Goal: Information Seeking & Learning: Learn about a topic

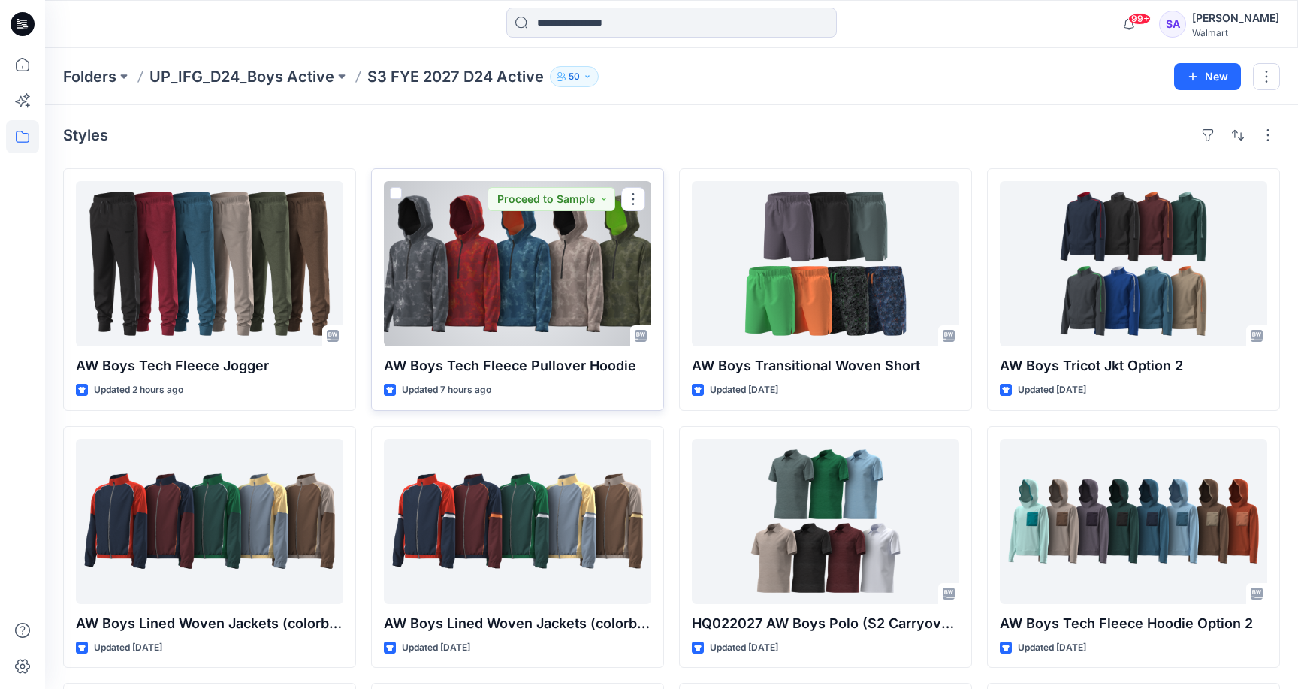
click at [530, 257] on div at bounding box center [517, 263] width 267 height 165
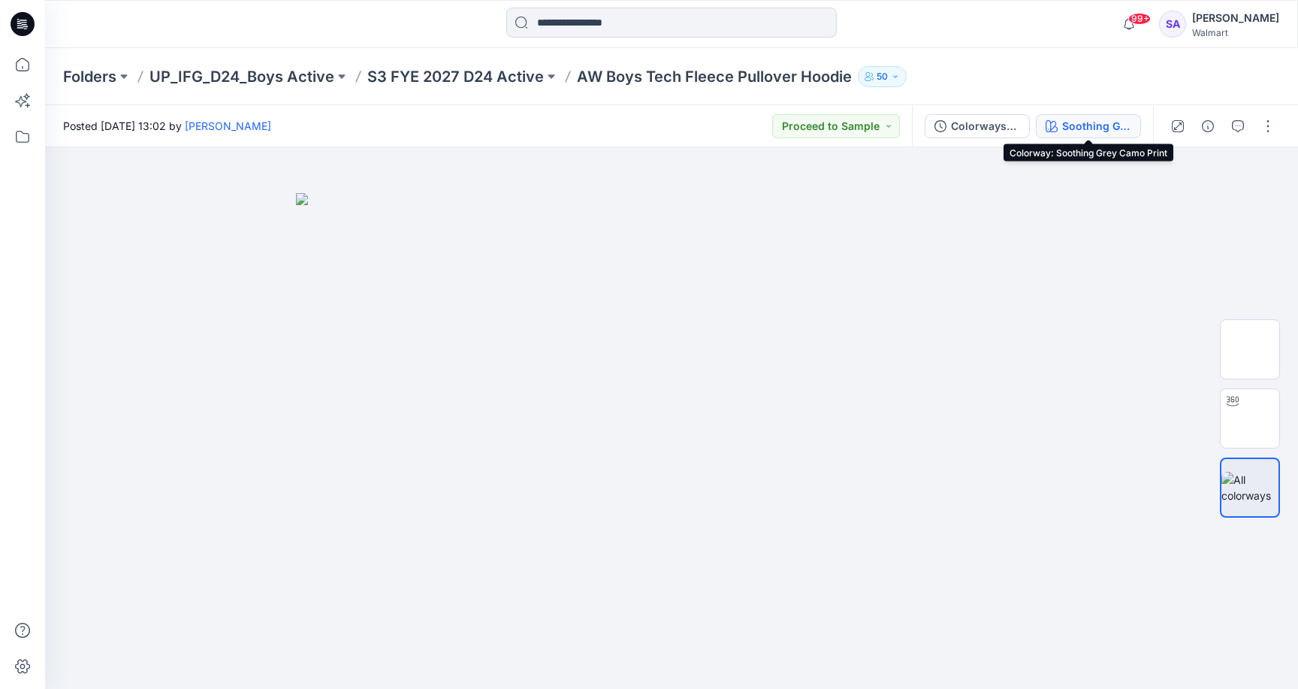
click at [1110, 124] on div "Soothing Grey Camo Print" at bounding box center [1096, 126] width 69 height 17
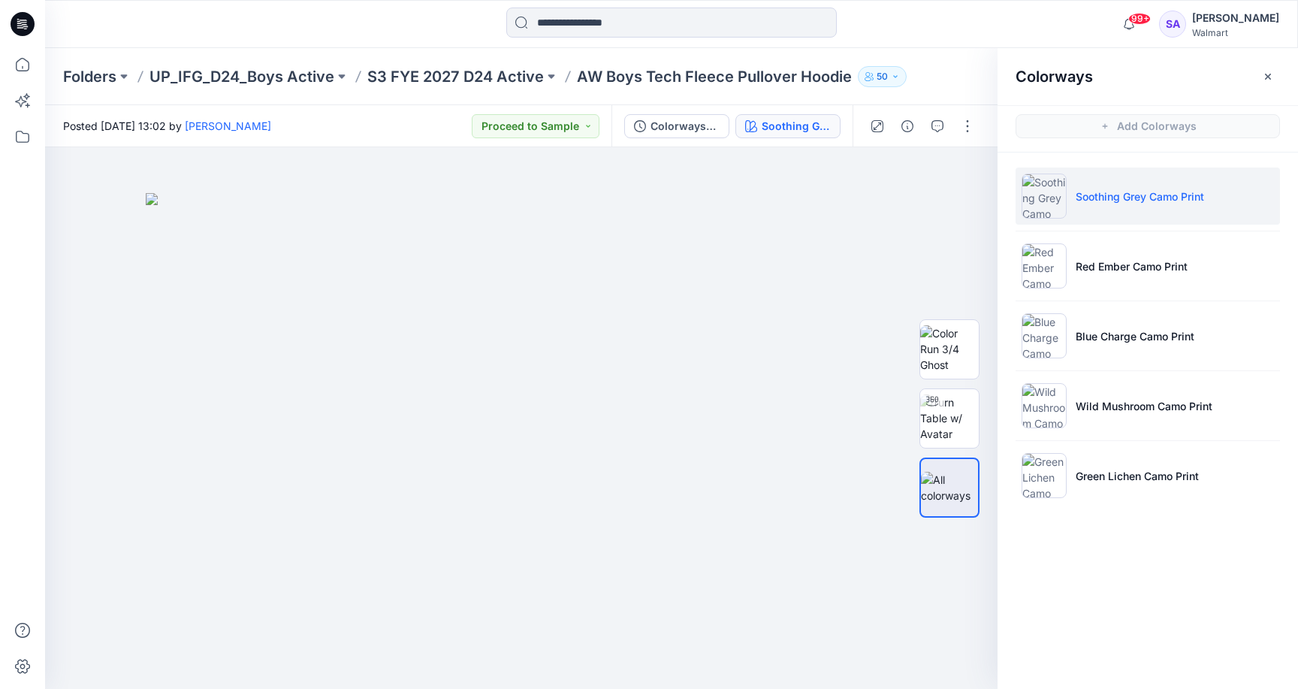
click at [1132, 204] on li "Soothing Grey Camo Print" at bounding box center [1148, 196] width 264 height 57
click at [500, 73] on p "S3 FYE 2027 D24 Active" at bounding box center [455, 76] width 177 height 21
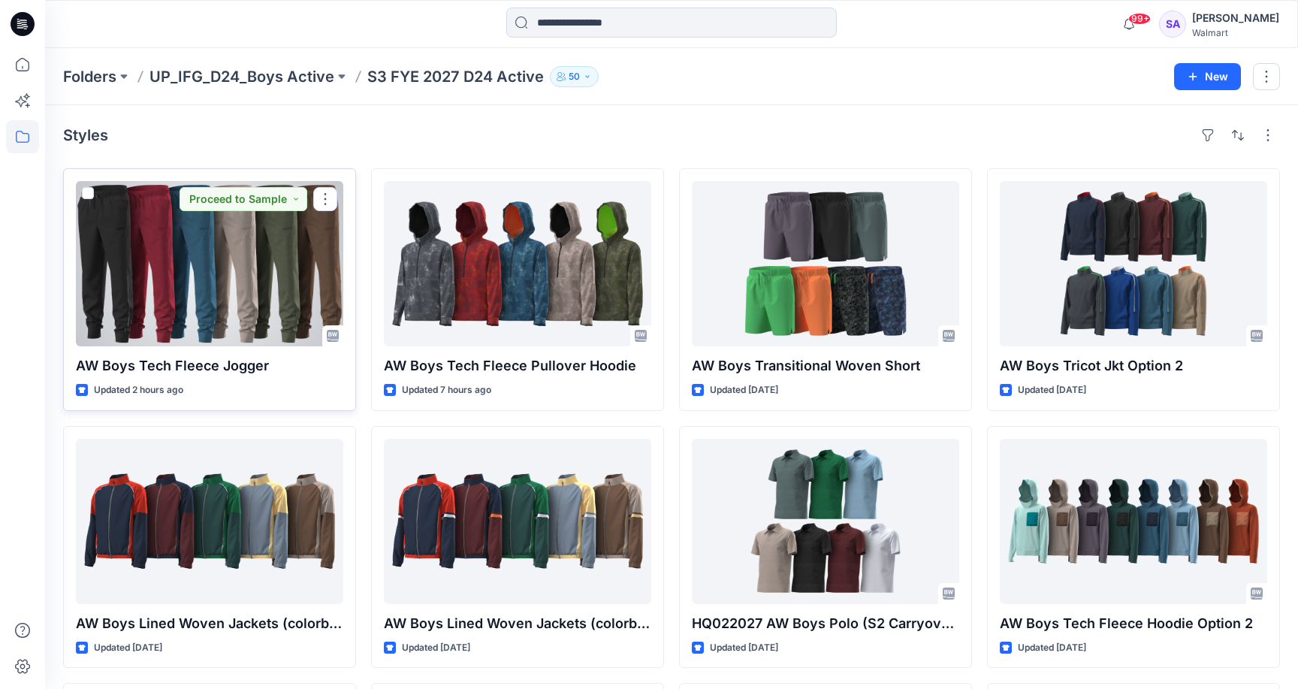
click at [264, 281] on div at bounding box center [209, 263] width 267 height 165
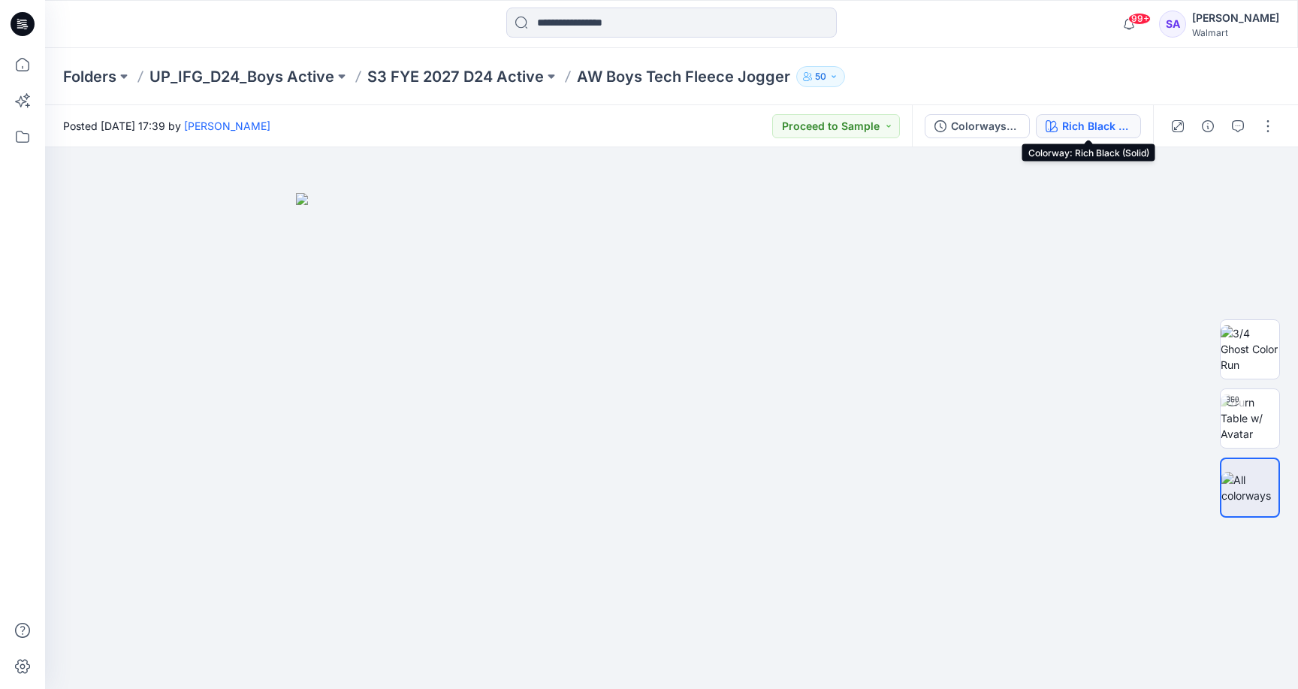
click at [1101, 121] on div "Rich Black (Solid)" at bounding box center [1096, 126] width 69 height 17
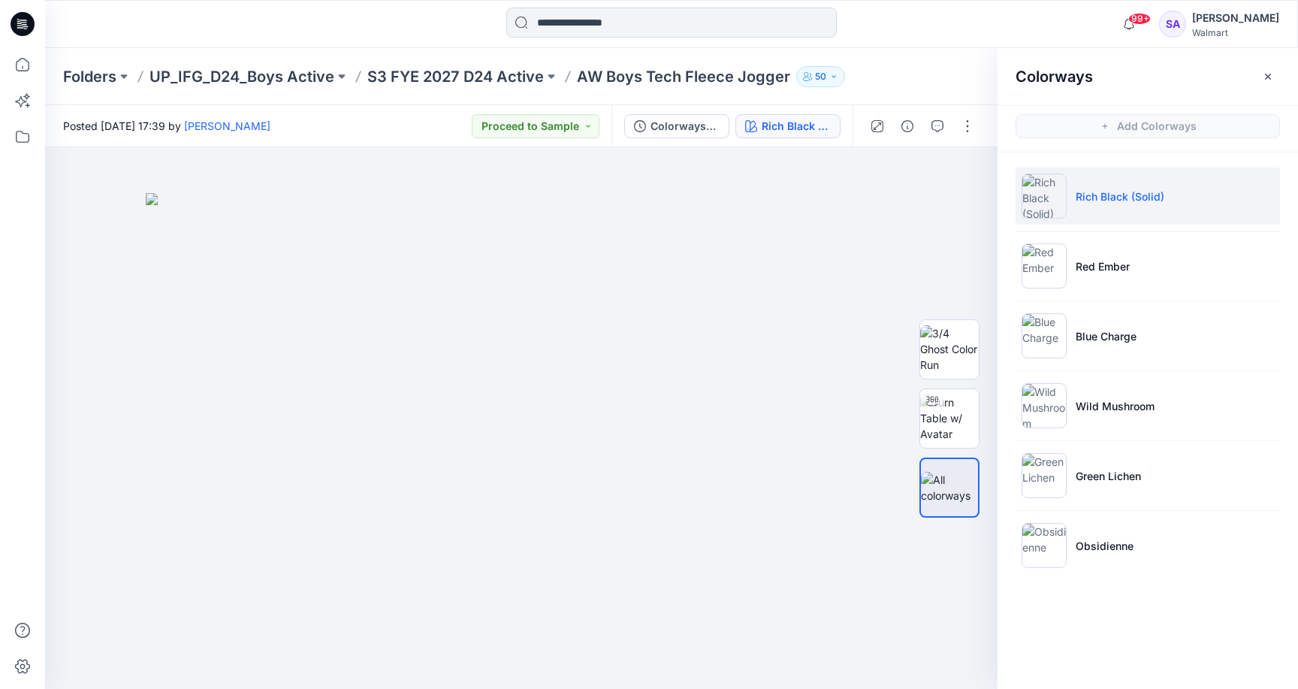
click at [1149, 197] on p "Rich Black (Solid)" at bounding box center [1120, 197] width 89 height 16
click at [953, 424] on img at bounding box center [949, 417] width 59 height 47
drag, startPoint x: 598, startPoint y: 657, endPoint x: 593, endPoint y: 639, distance: 19.3
click at [593, 639] on icon at bounding box center [523, 644] width 454 height 56
click at [1264, 77] on icon "button" at bounding box center [1268, 77] width 12 height 12
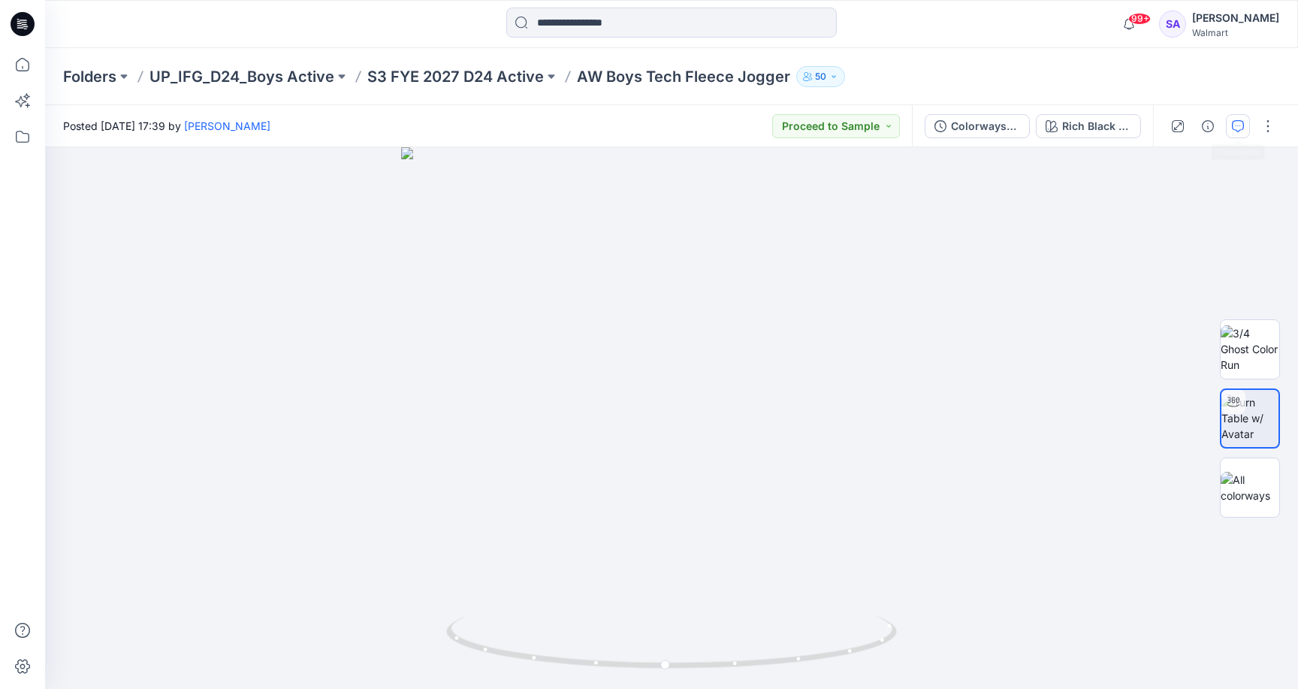
click at [1237, 124] on icon "button" at bounding box center [1238, 126] width 12 height 12
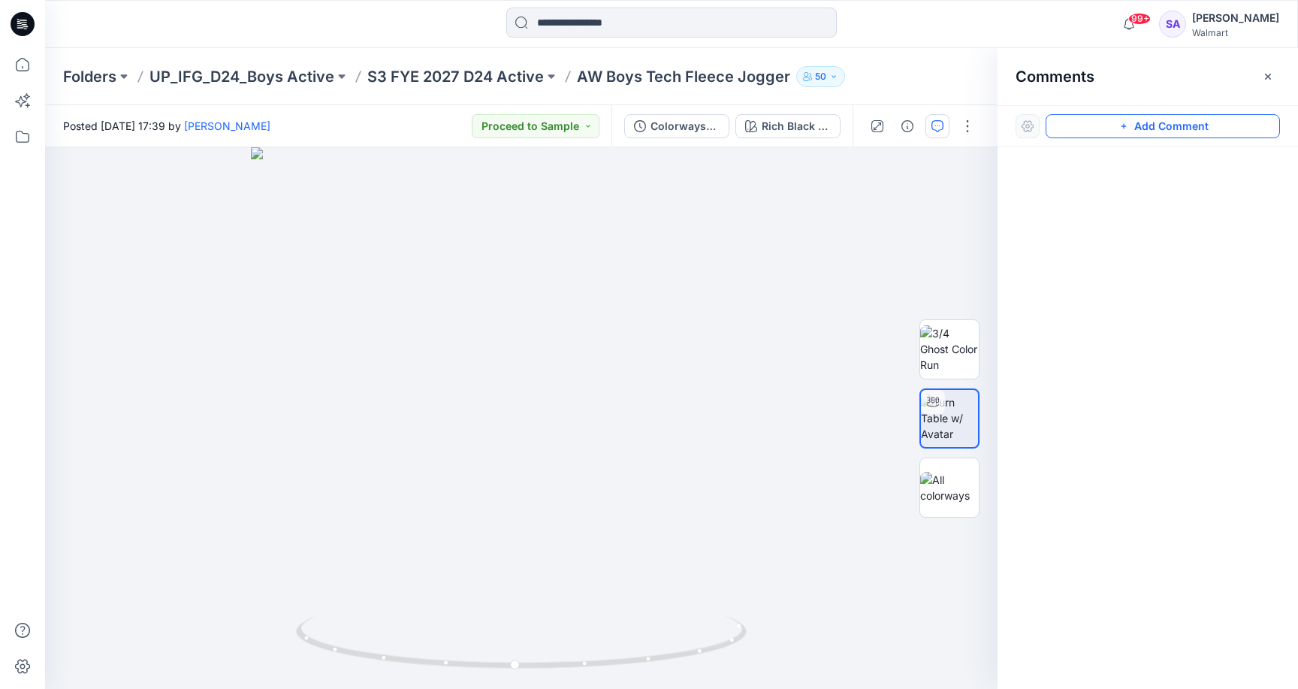
click at [1143, 122] on button "Add Comment" at bounding box center [1163, 126] width 234 height 24
click at [723, 262] on div "1" at bounding box center [521, 418] width 953 height 542
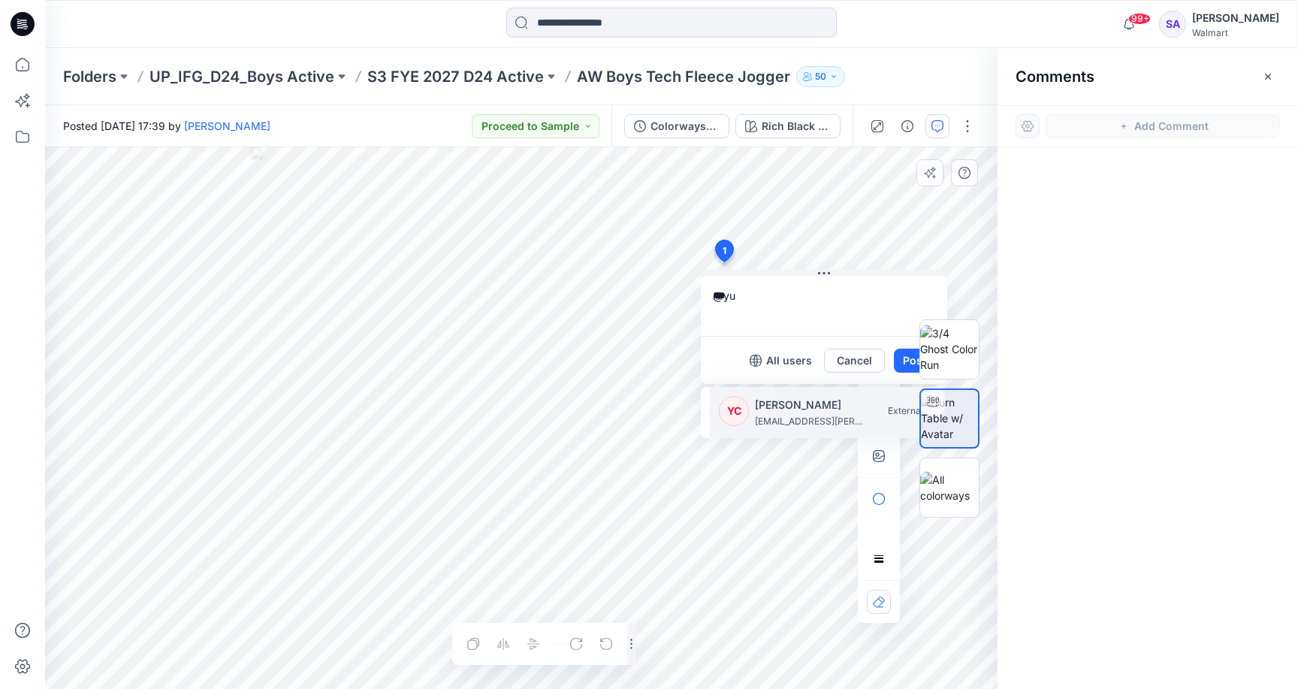
click at [791, 421] on p "[EMAIL_ADDRESS][PERSON_NAME][DOMAIN_NAME]" at bounding box center [811, 421] width 113 height 15
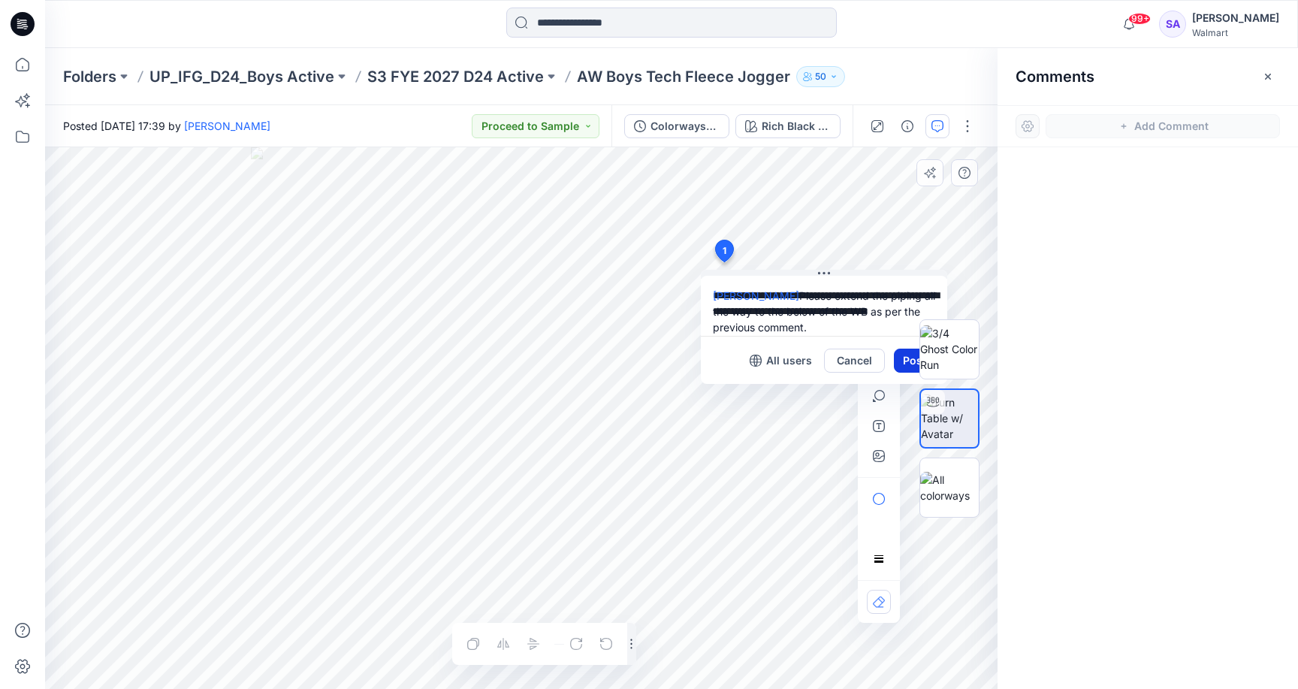
type textarea "**********"
click at [897, 354] on button "Post" at bounding box center [914, 361] width 41 height 24
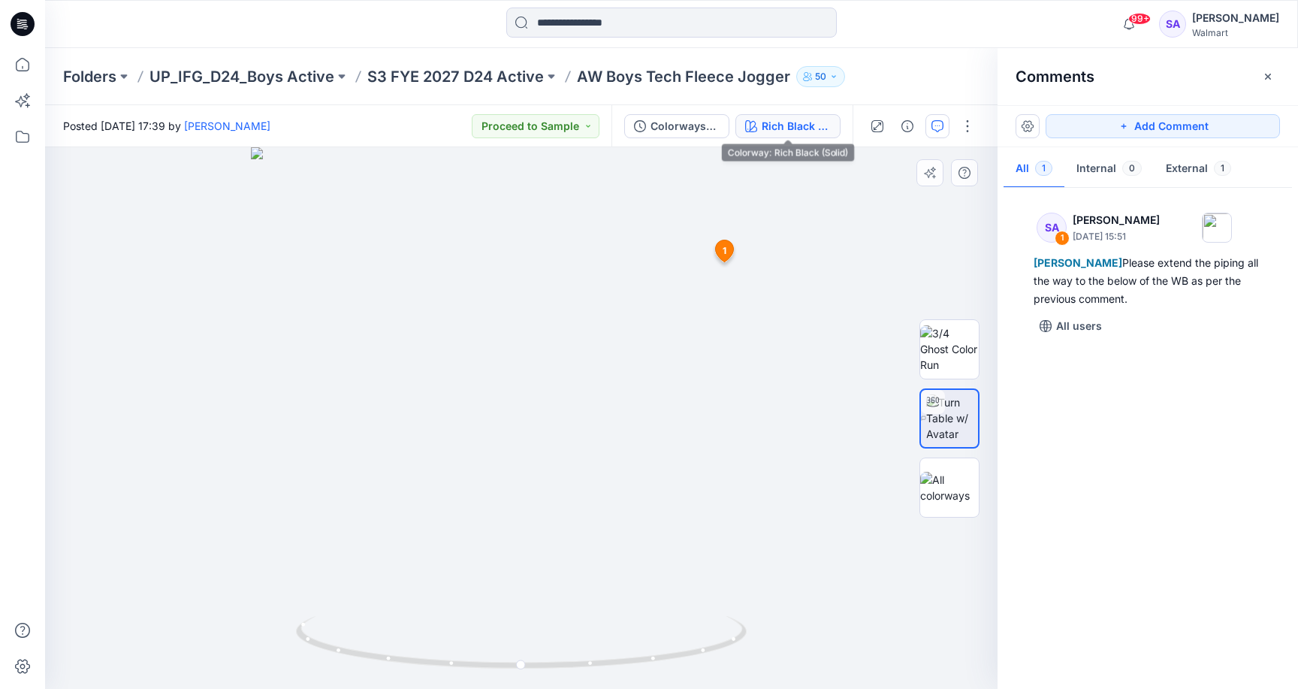
click at [764, 125] on div "Rich Black (Solid)" at bounding box center [796, 126] width 69 height 17
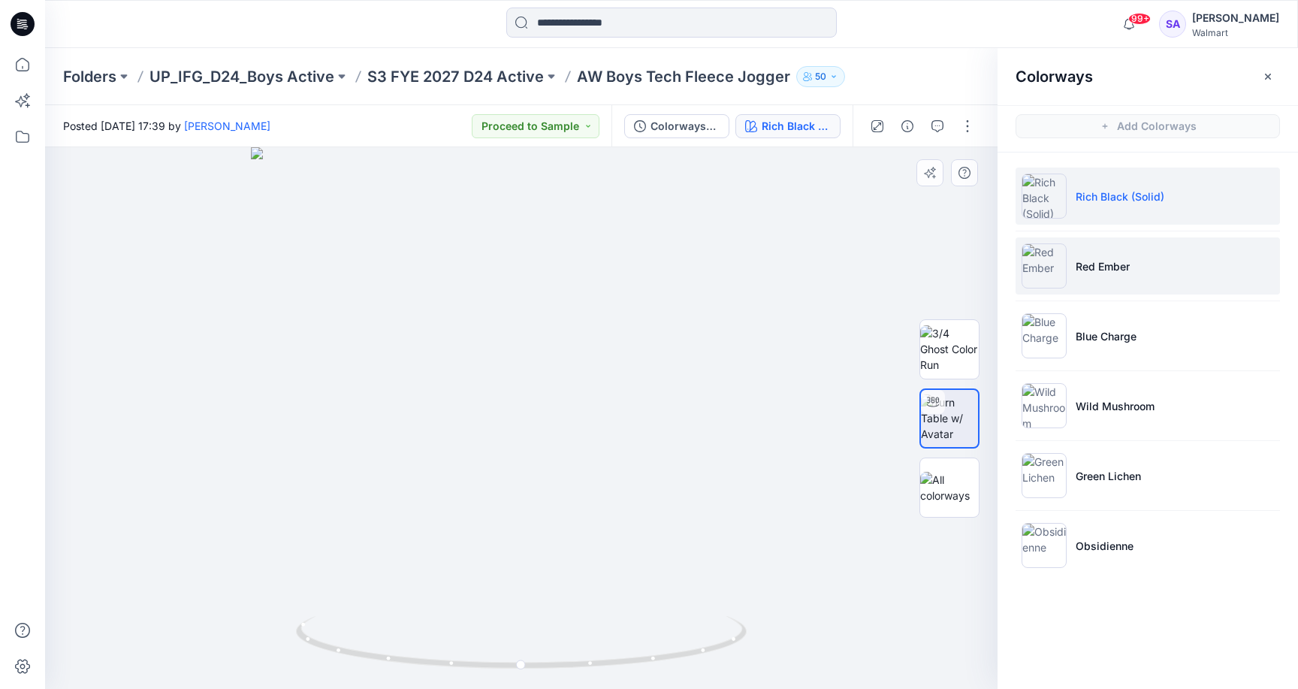
click at [1122, 258] on p "Red Ember" at bounding box center [1103, 266] width 54 height 16
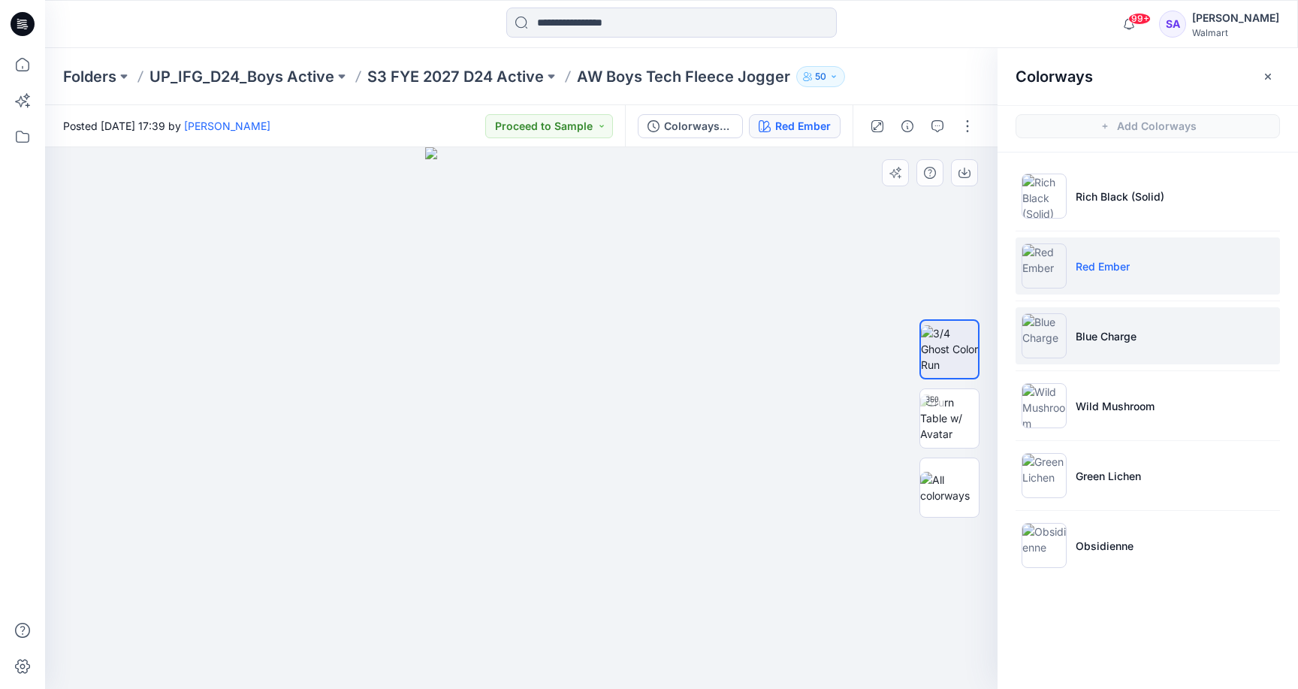
click at [1122, 327] on li "Blue Charge" at bounding box center [1148, 335] width 264 height 57
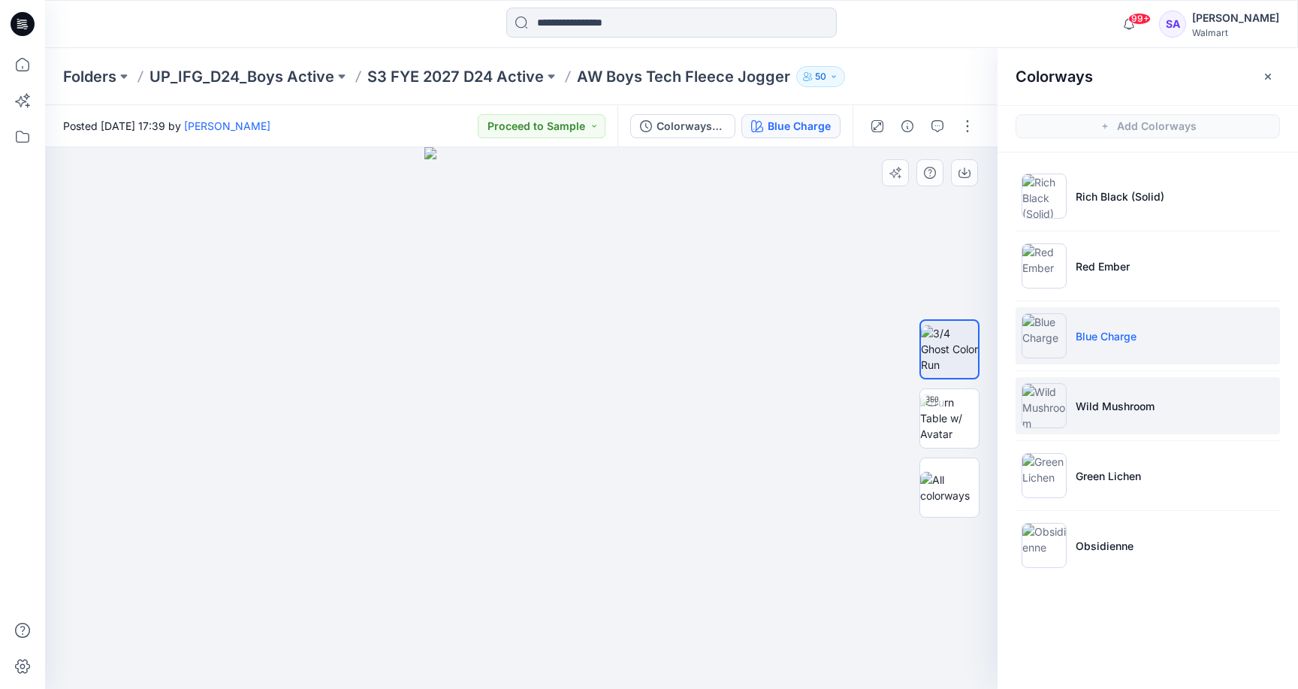
click at [1152, 401] on p "Wild Mushroom" at bounding box center [1115, 406] width 79 height 16
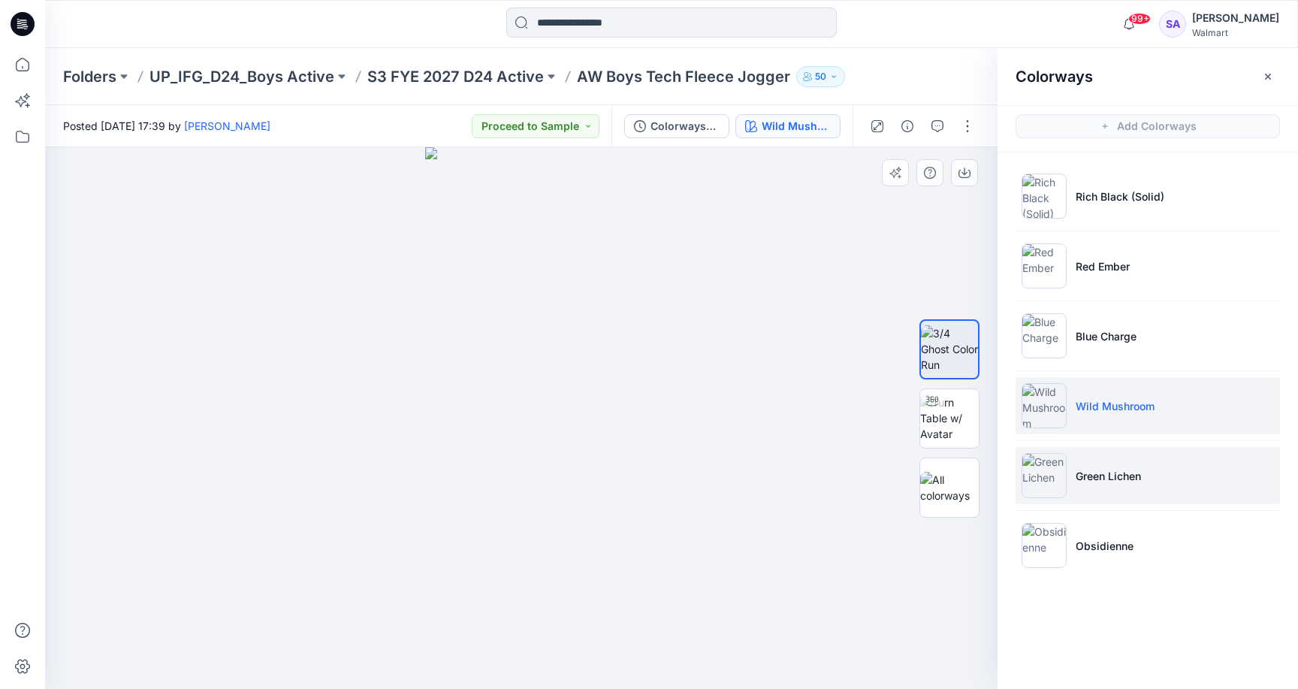
click at [1173, 465] on li "Green Lichen" at bounding box center [1148, 475] width 264 height 57
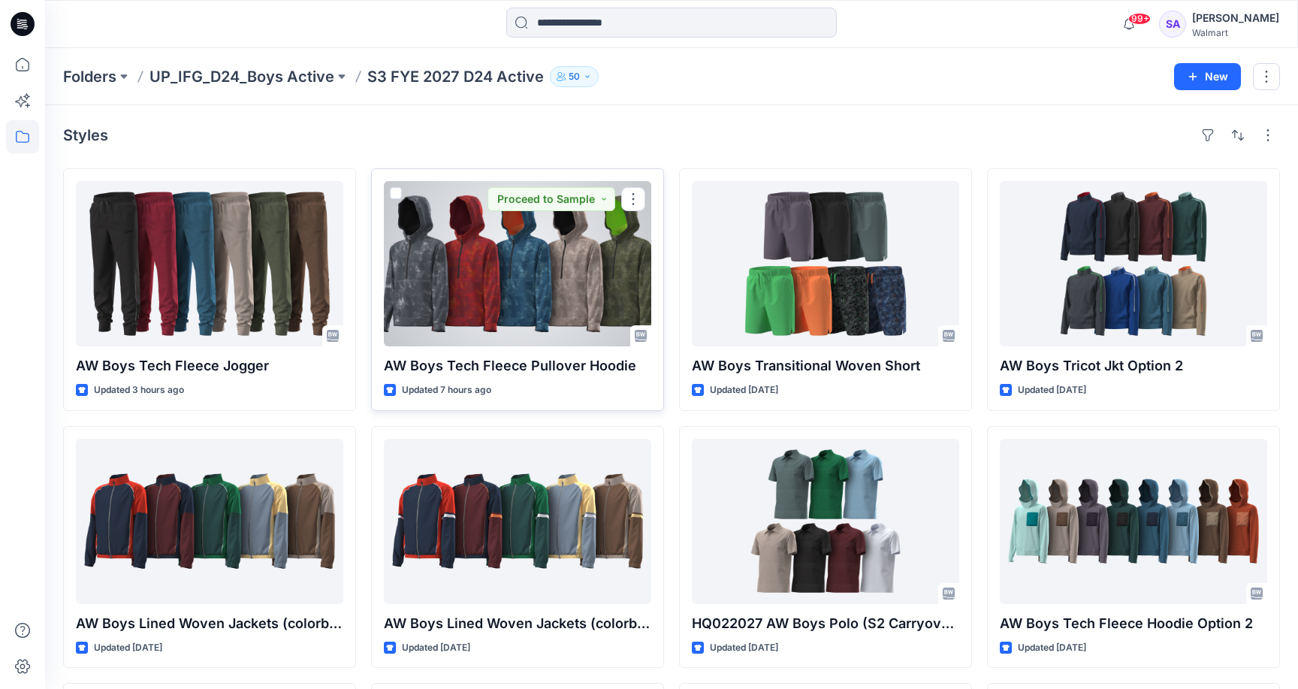
click at [516, 237] on div at bounding box center [517, 263] width 267 height 165
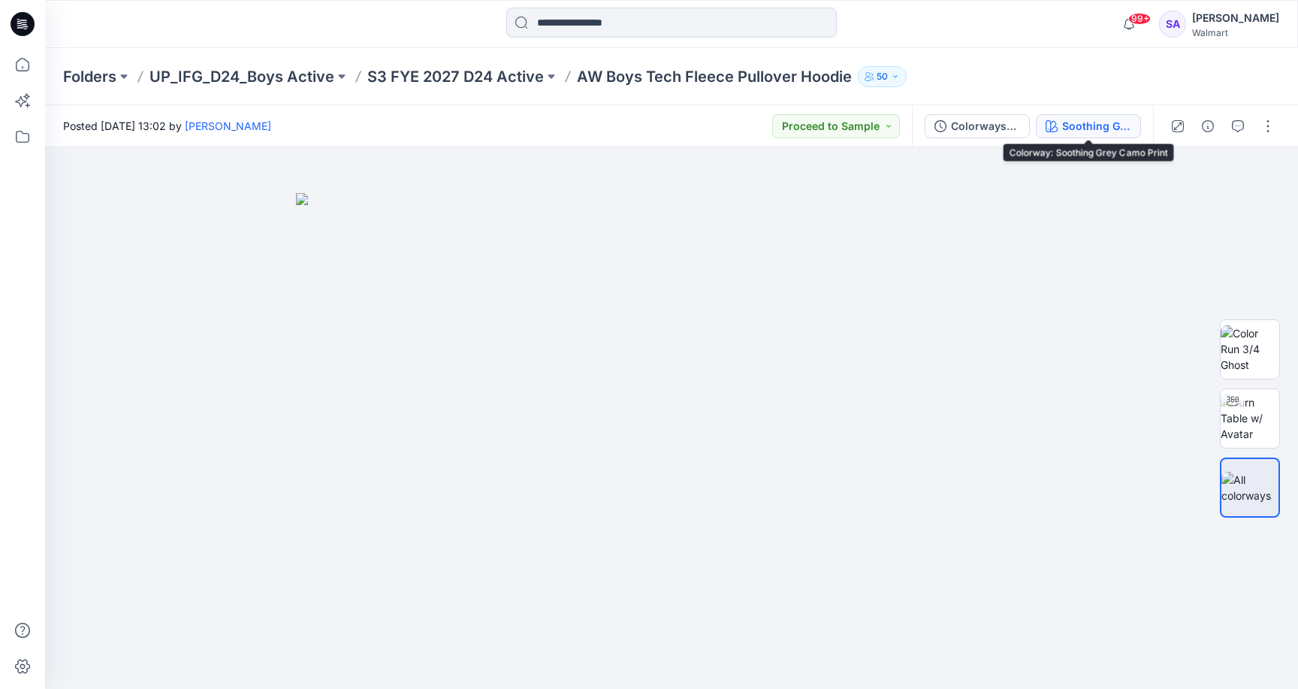
click at [1103, 127] on div "Soothing Grey Camo Print" at bounding box center [1096, 126] width 69 height 17
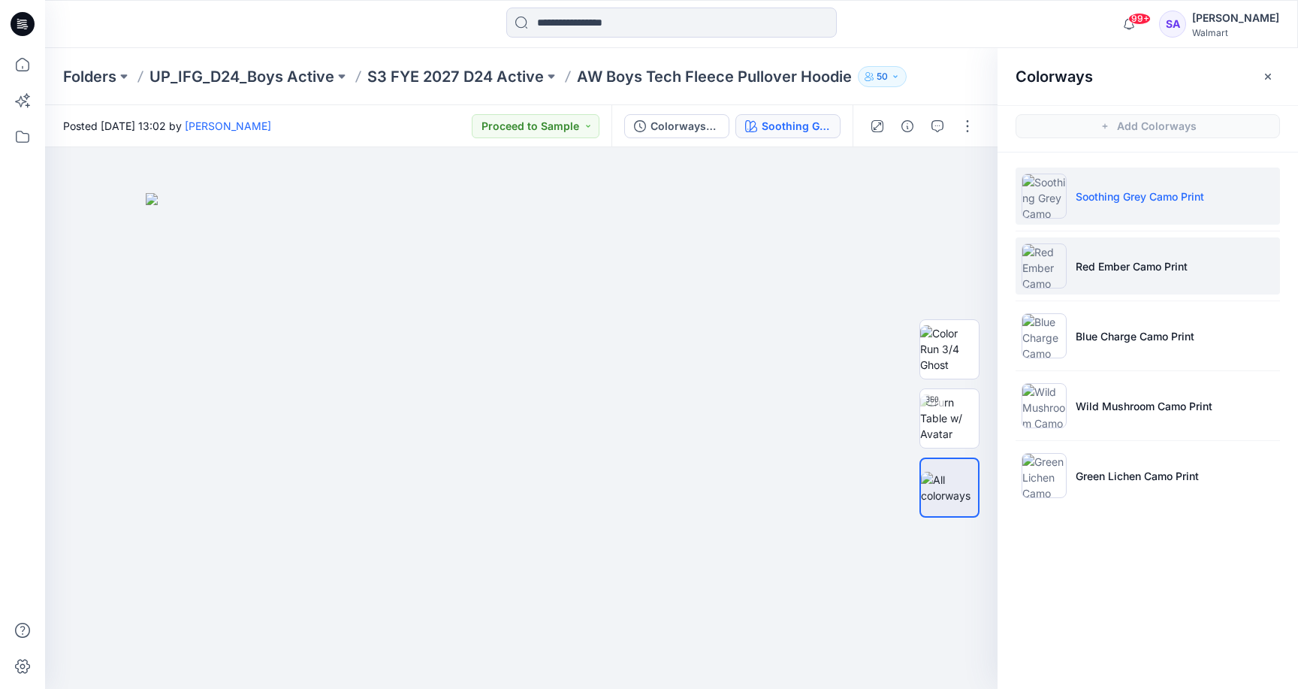
click at [1098, 267] on p "Red Ember Camo Print" at bounding box center [1132, 266] width 112 height 16
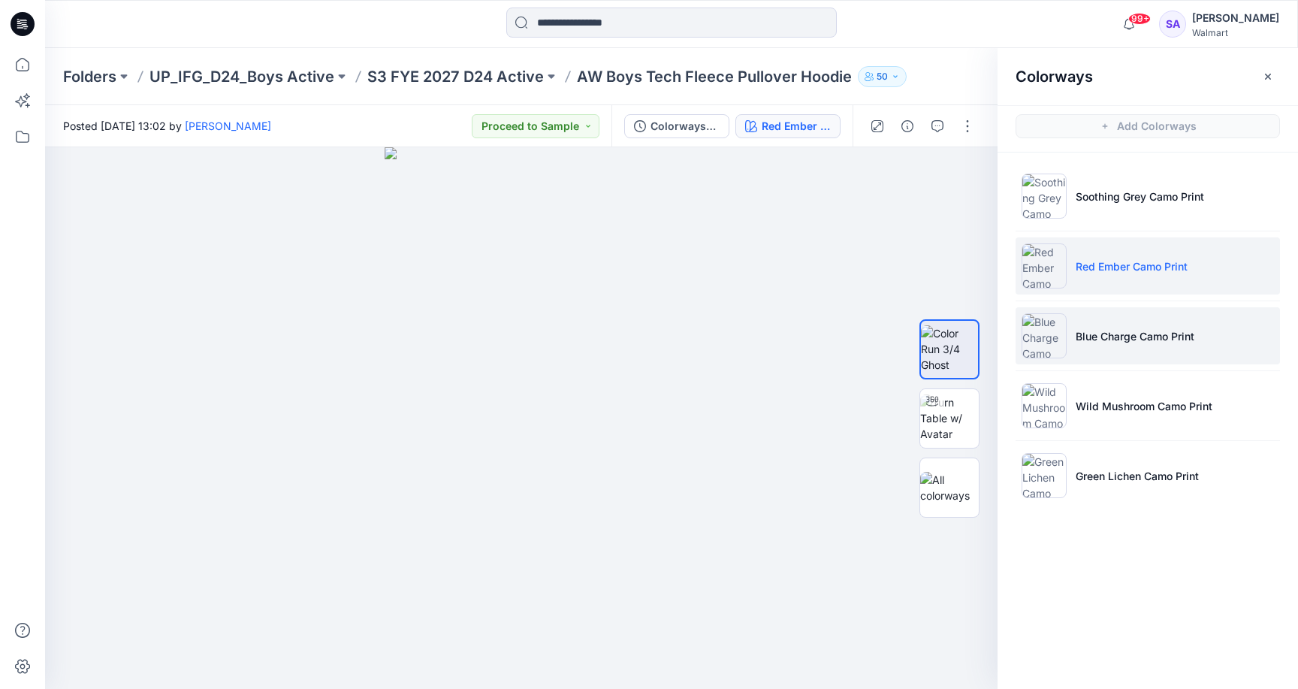
click at [1174, 359] on li "Blue Charge Camo Print" at bounding box center [1148, 335] width 264 height 57
click at [1156, 322] on li "Blue Charge Camo Print" at bounding box center [1148, 335] width 264 height 57
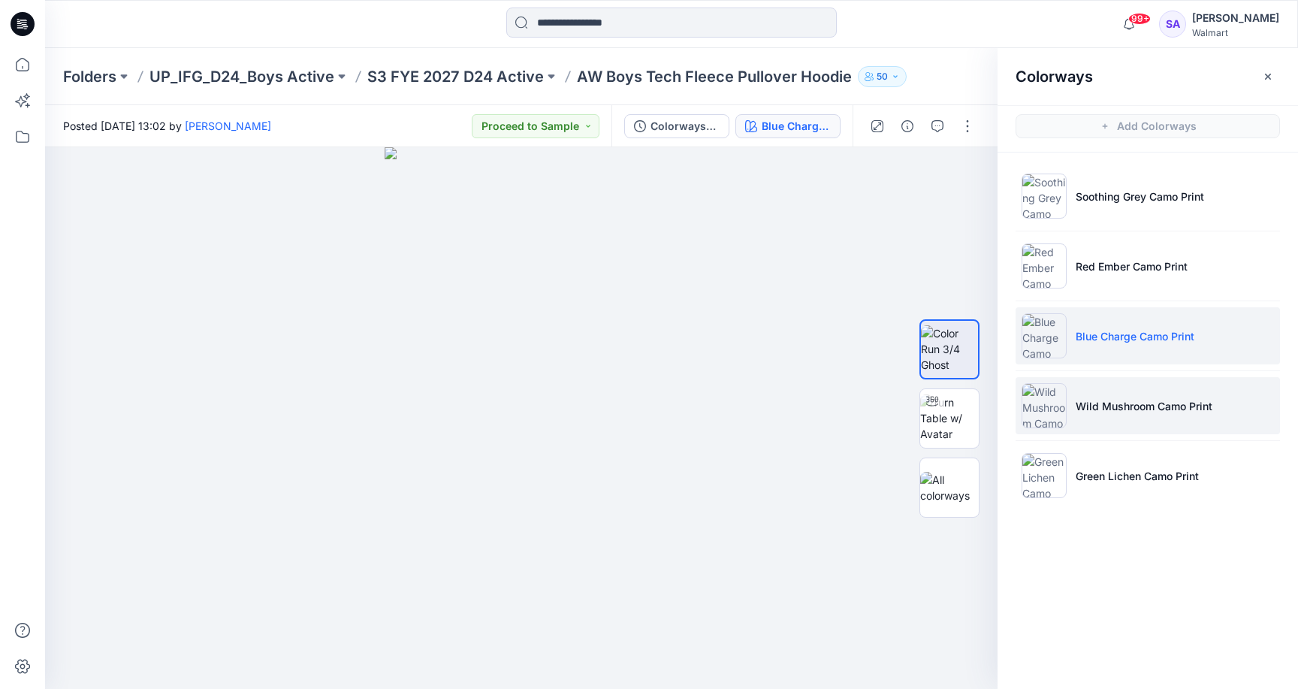
click at [1074, 413] on li "Wild Mushroom Camo Print" at bounding box center [1148, 405] width 264 height 57
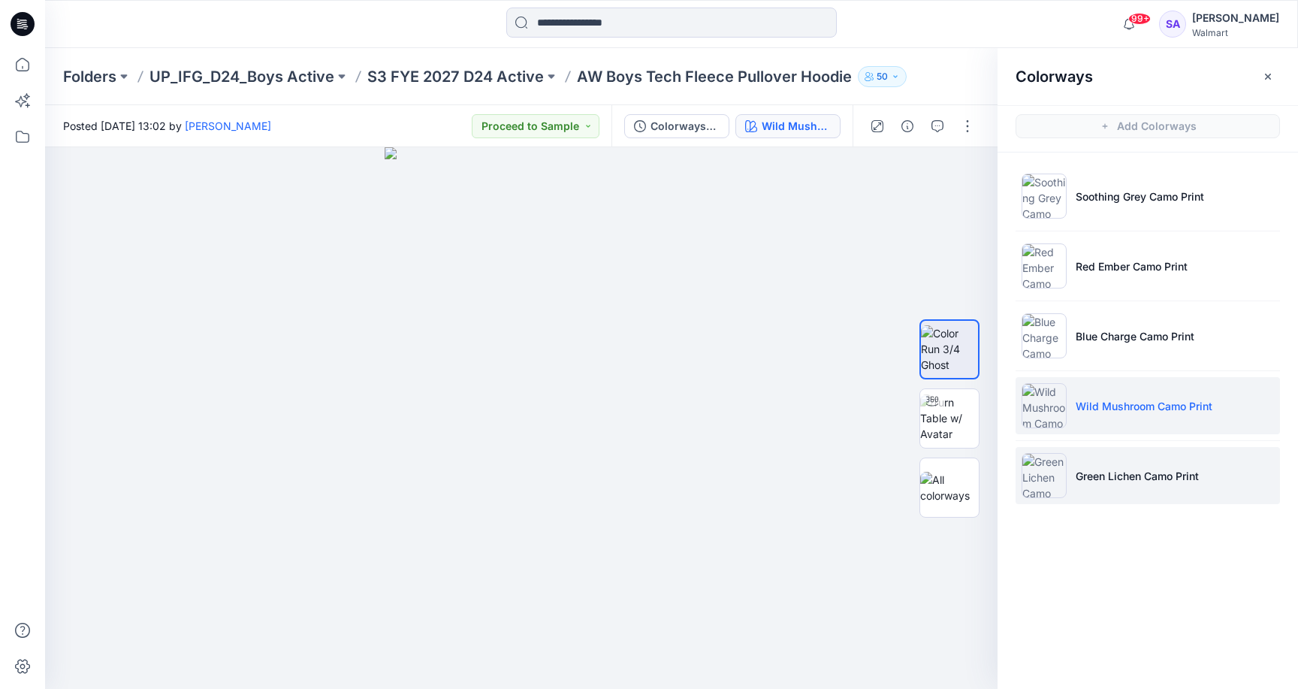
click at [1149, 476] on p "Green Lichen Camo Print" at bounding box center [1137, 476] width 123 height 16
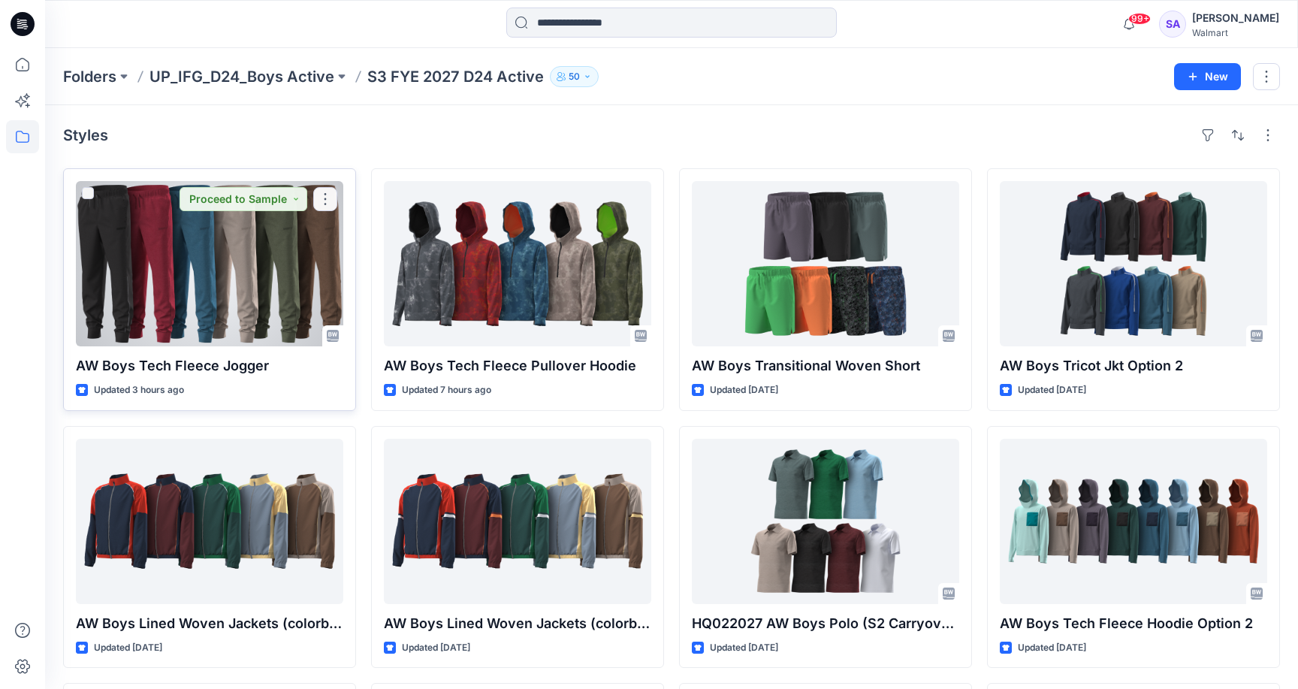
click at [191, 264] on div at bounding box center [209, 263] width 267 height 165
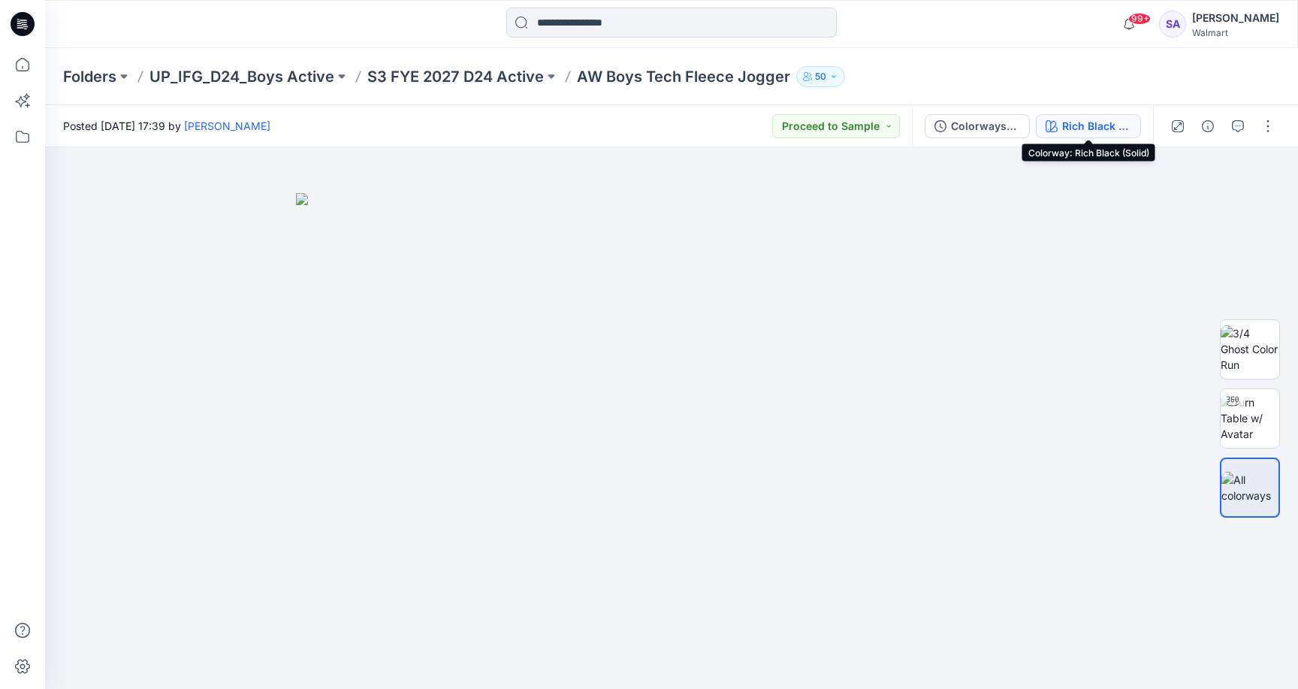
click at [1067, 119] on div "Rich Black (Solid)" at bounding box center [1096, 126] width 69 height 17
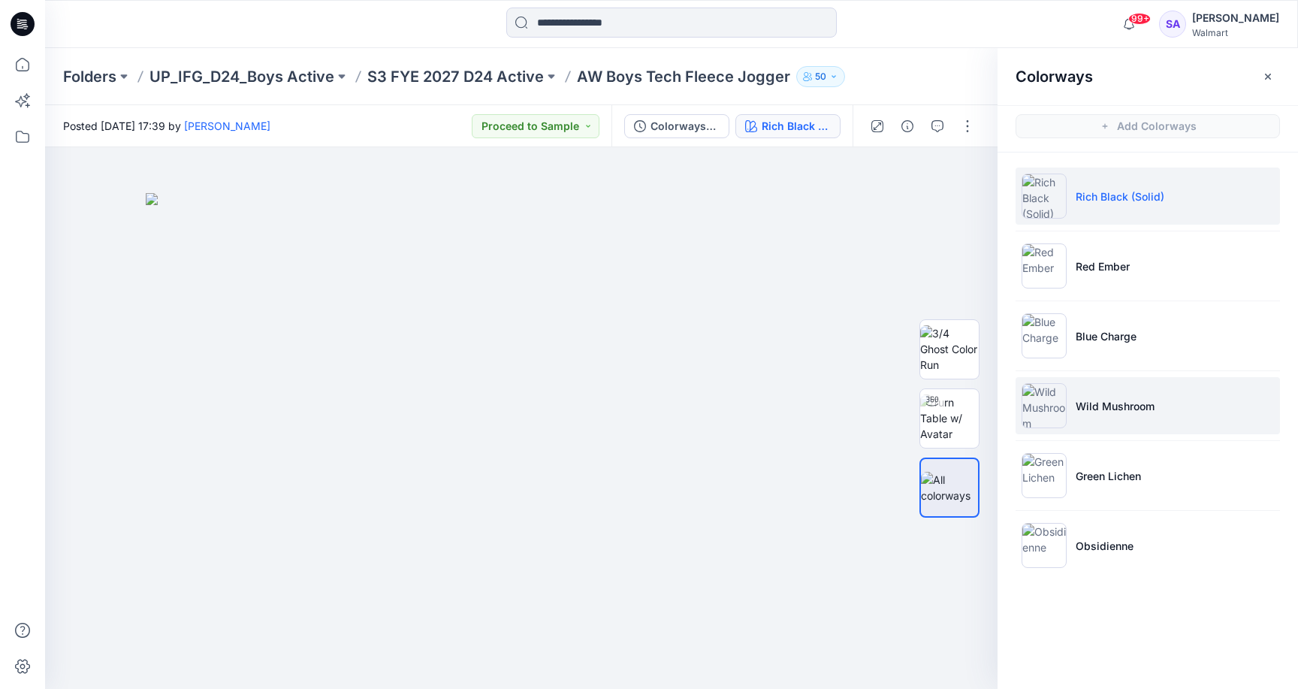
click at [1167, 409] on li "Wild Mushroom" at bounding box center [1148, 405] width 264 height 57
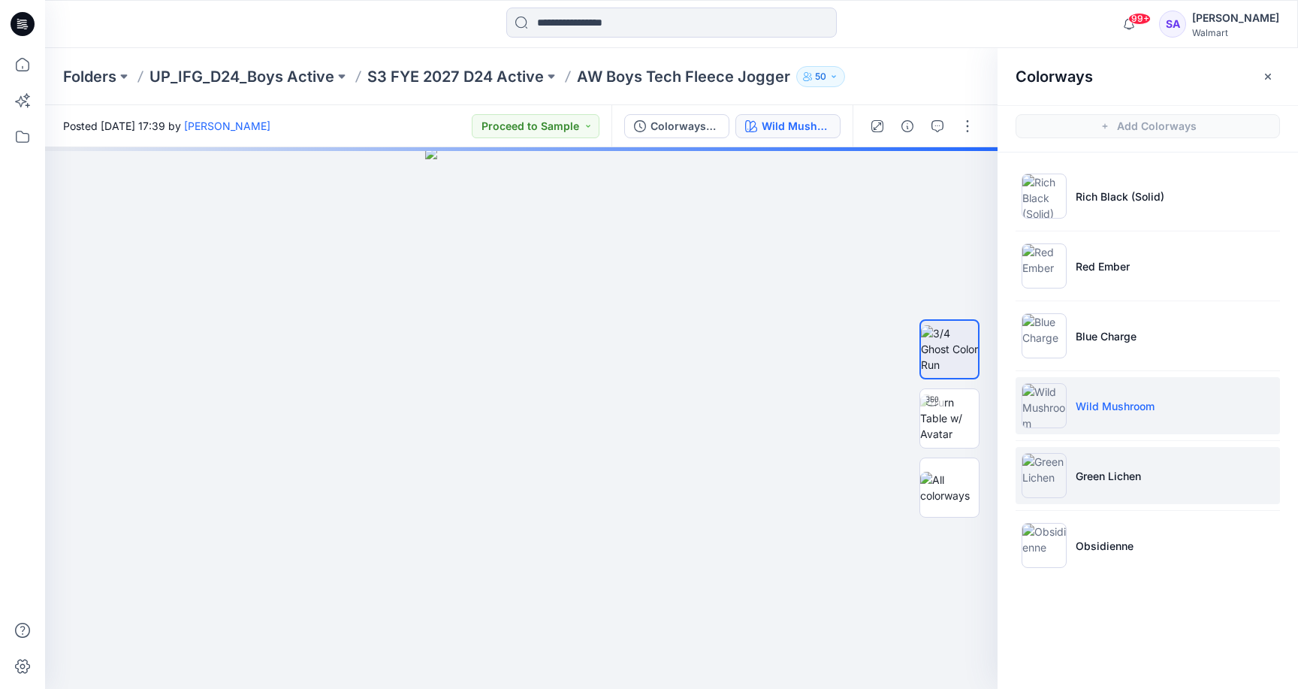
click at [1135, 468] on p "Green Lichen" at bounding box center [1108, 476] width 65 height 16
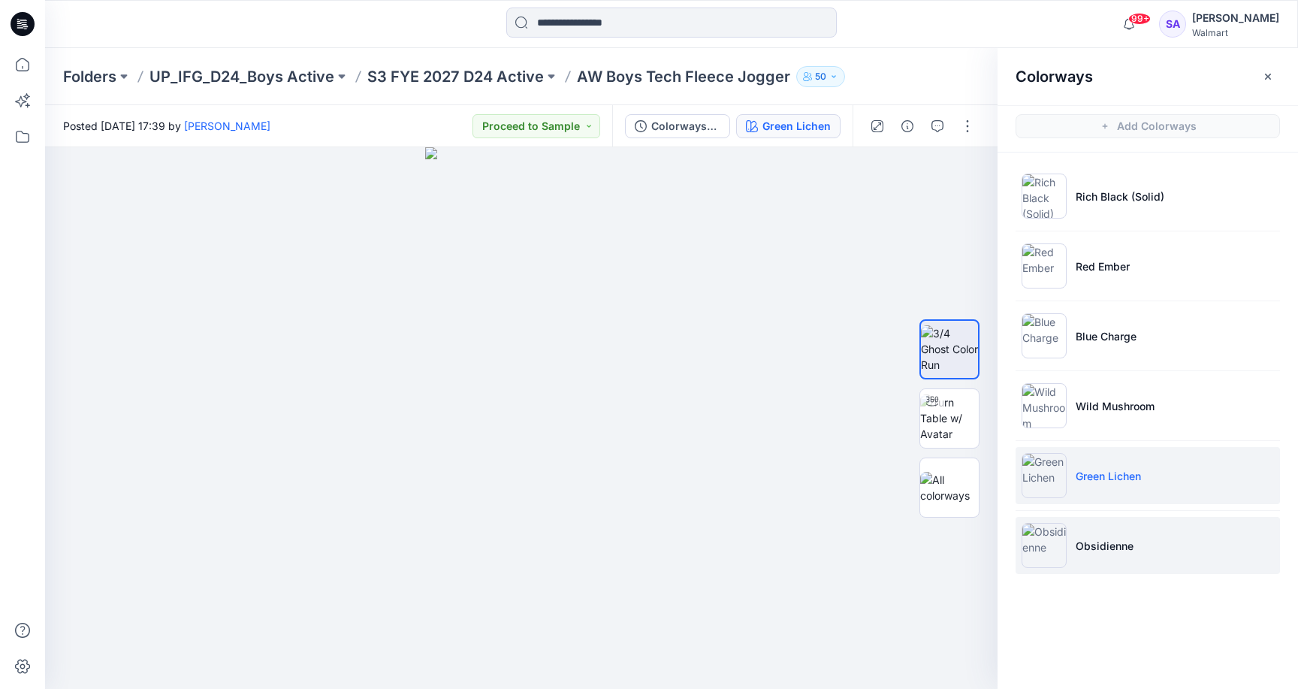
click at [1136, 544] on li "Obsidienne" at bounding box center [1148, 545] width 264 height 57
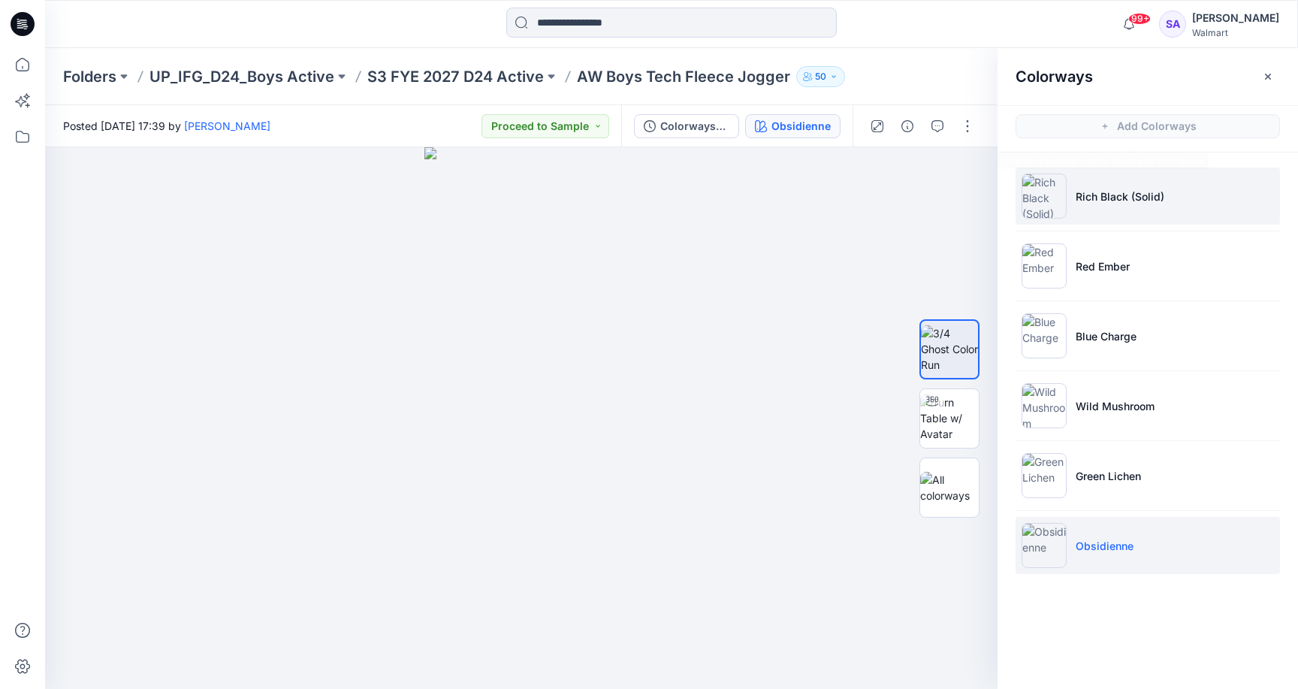
click at [1125, 183] on li "Rich Black (Solid)" at bounding box center [1148, 196] width 264 height 57
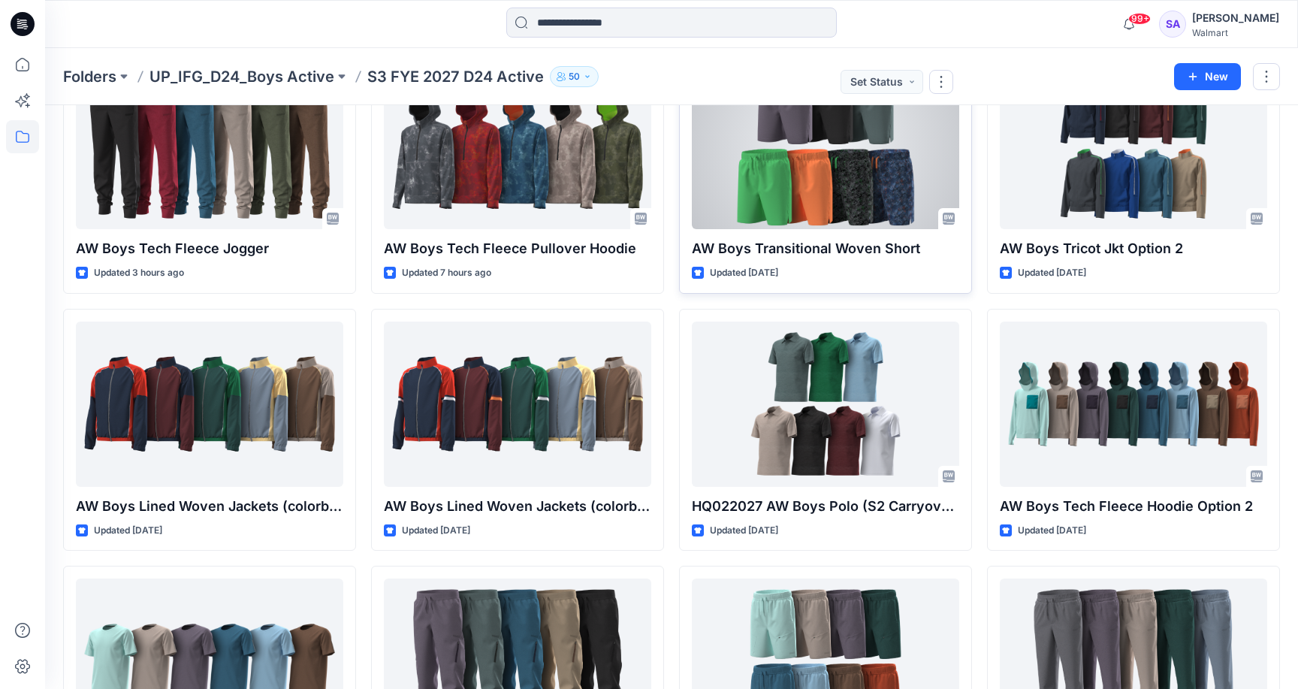
scroll to position [161, 0]
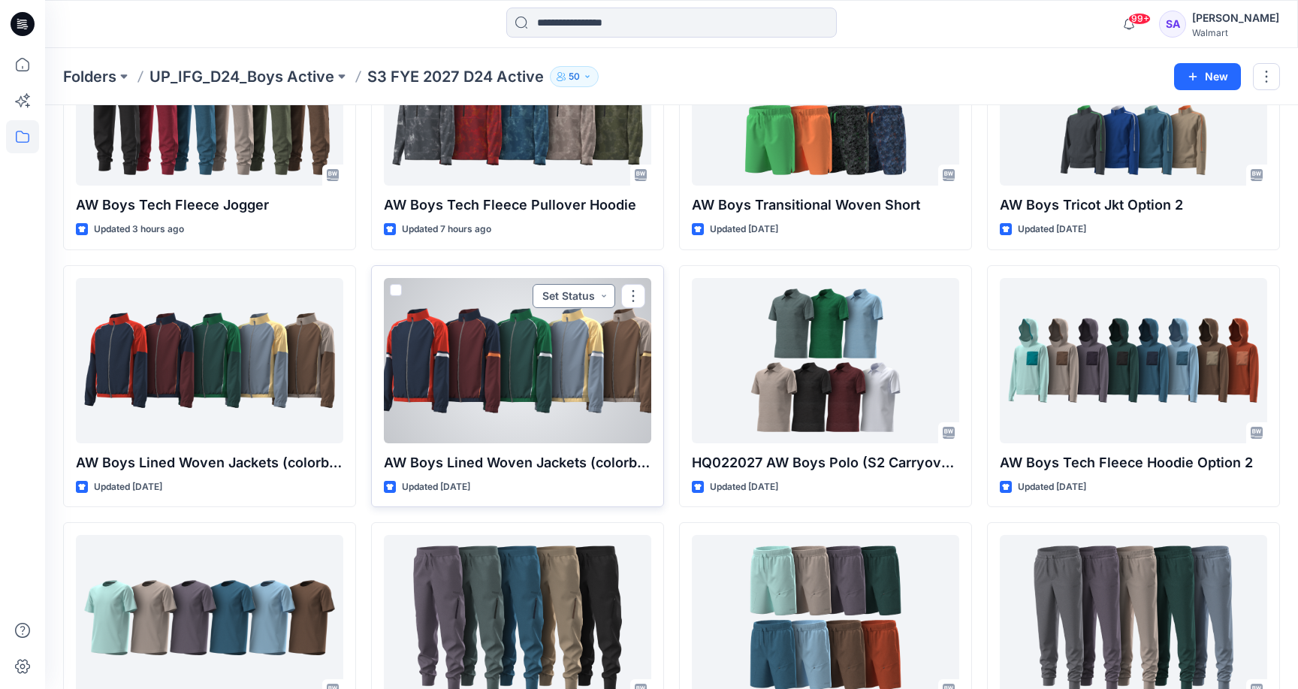
click at [568, 291] on button "Set Status" at bounding box center [574, 296] width 83 height 24
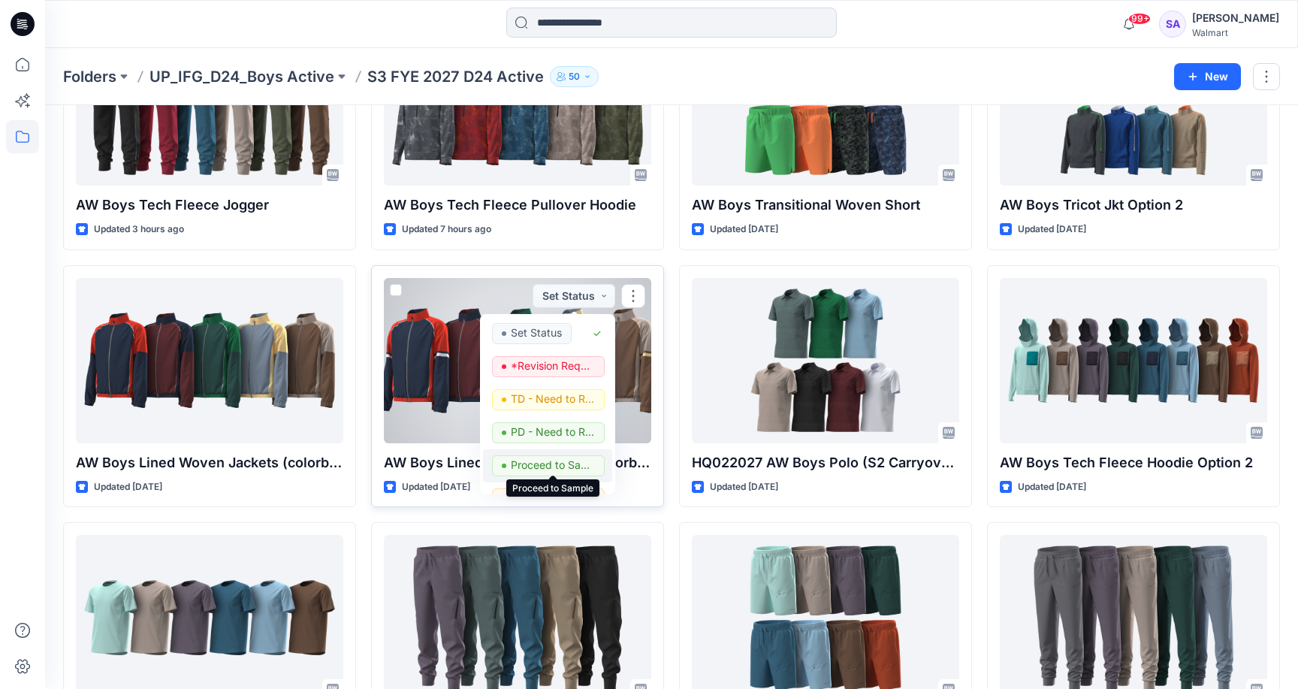
click at [578, 463] on p "Proceed to Sample" at bounding box center [553, 465] width 84 height 20
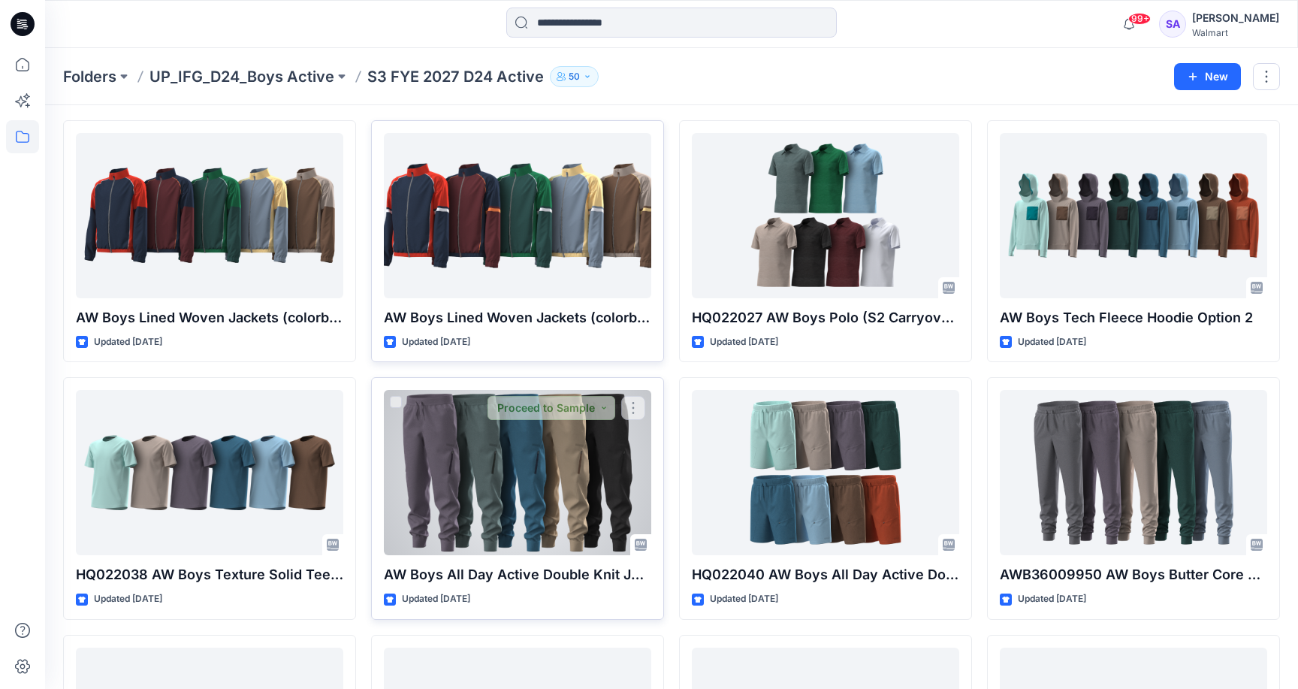
scroll to position [305, 0]
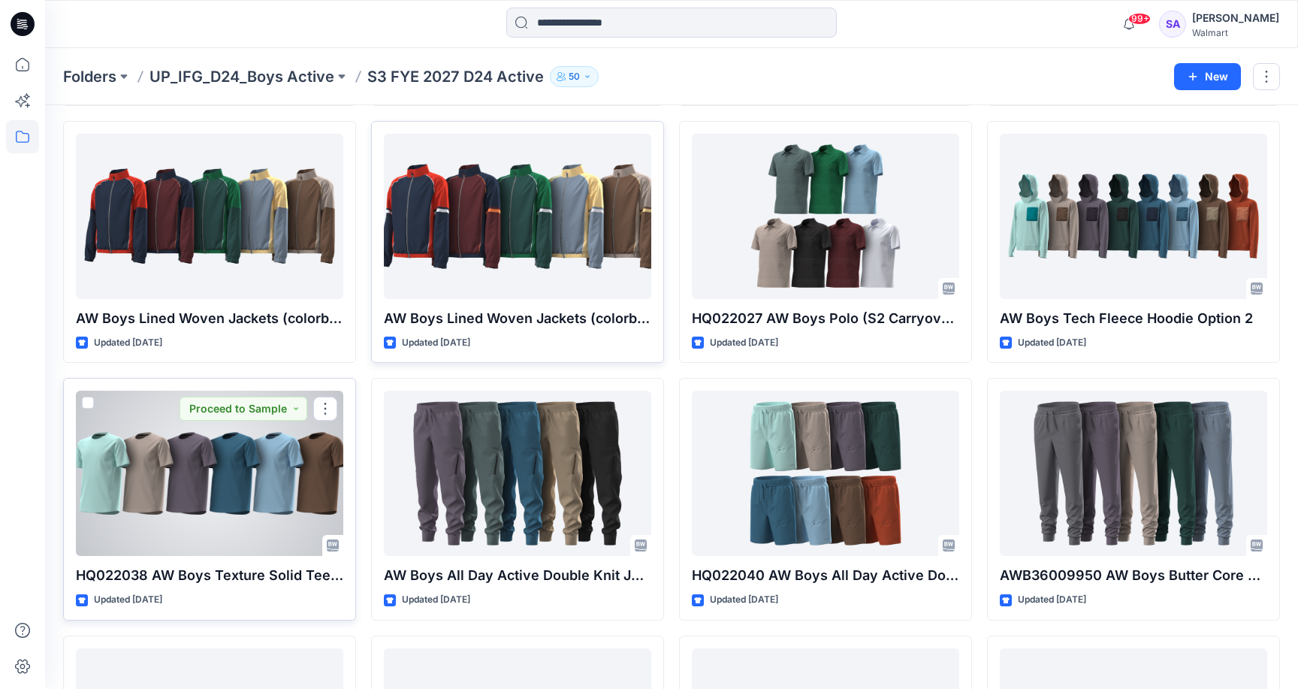
click at [162, 478] on div at bounding box center [209, 473] width 267 height 165
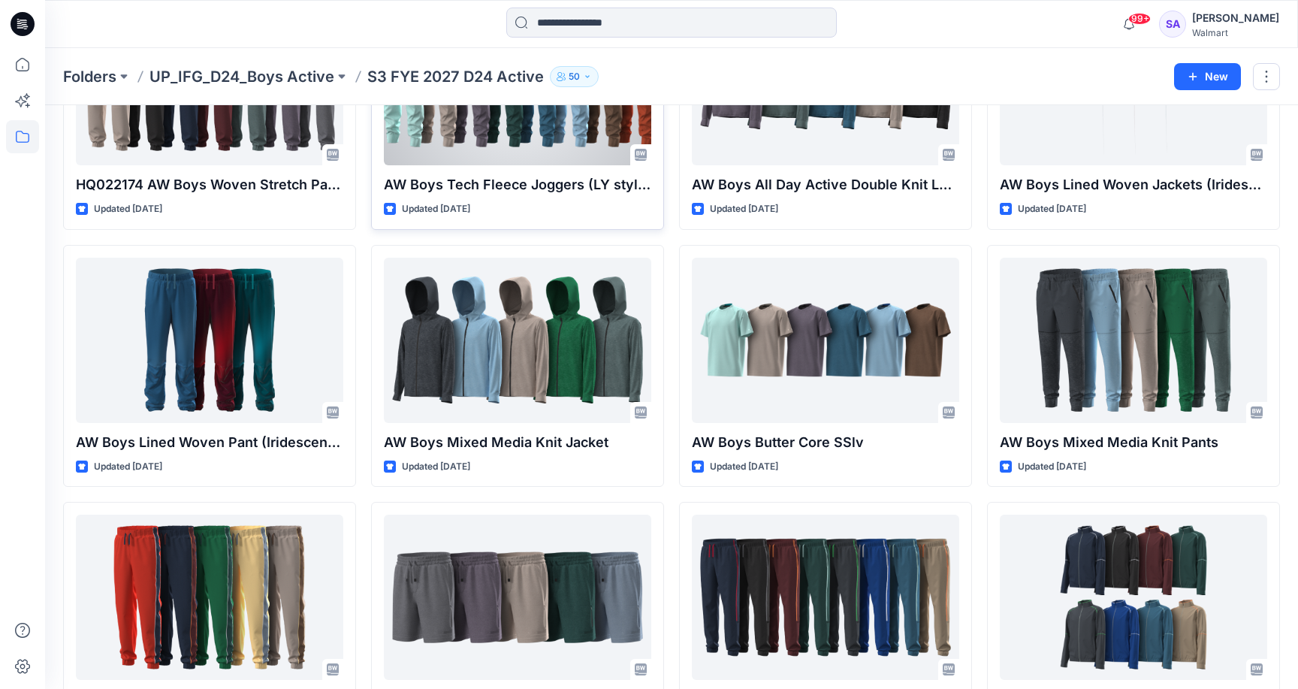
scroll to position [1016, 0]
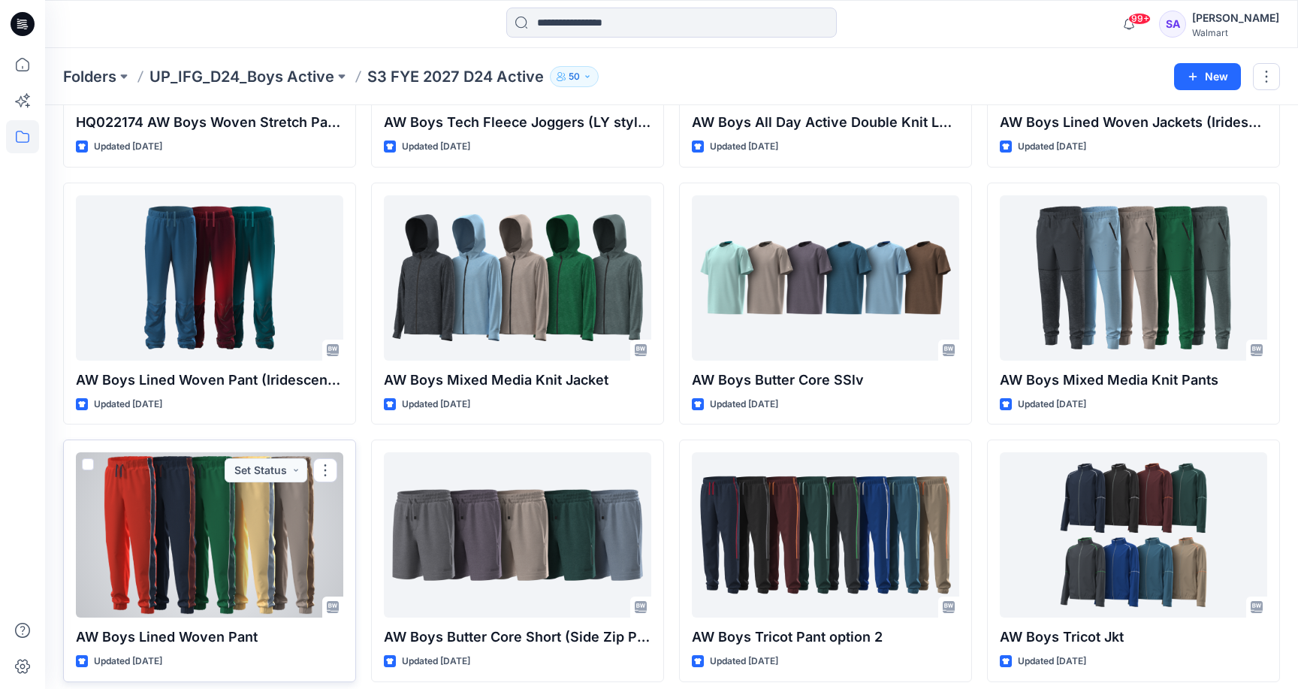
click at [247, 532] on div at bounding box center [209, 534] width 267 height 165
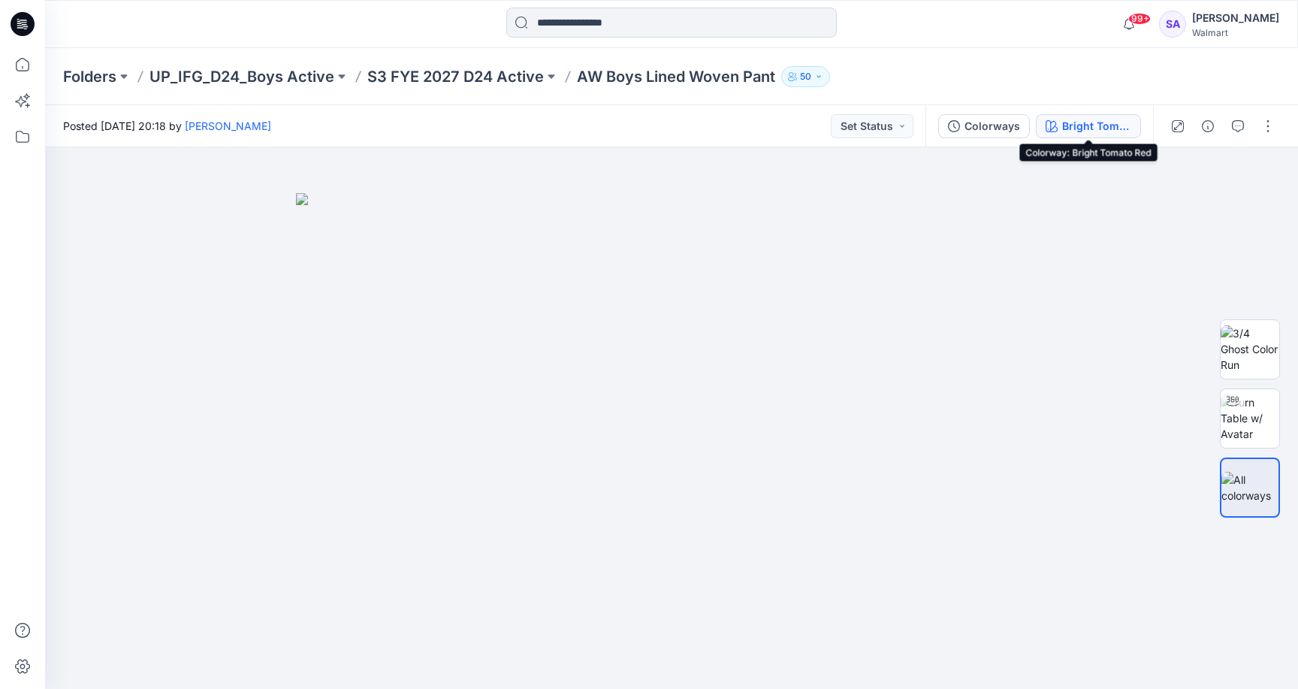
click at [1071, 129] on div "Bright Tomato Red" at bounding box center [1096, 126] width 69 height 17
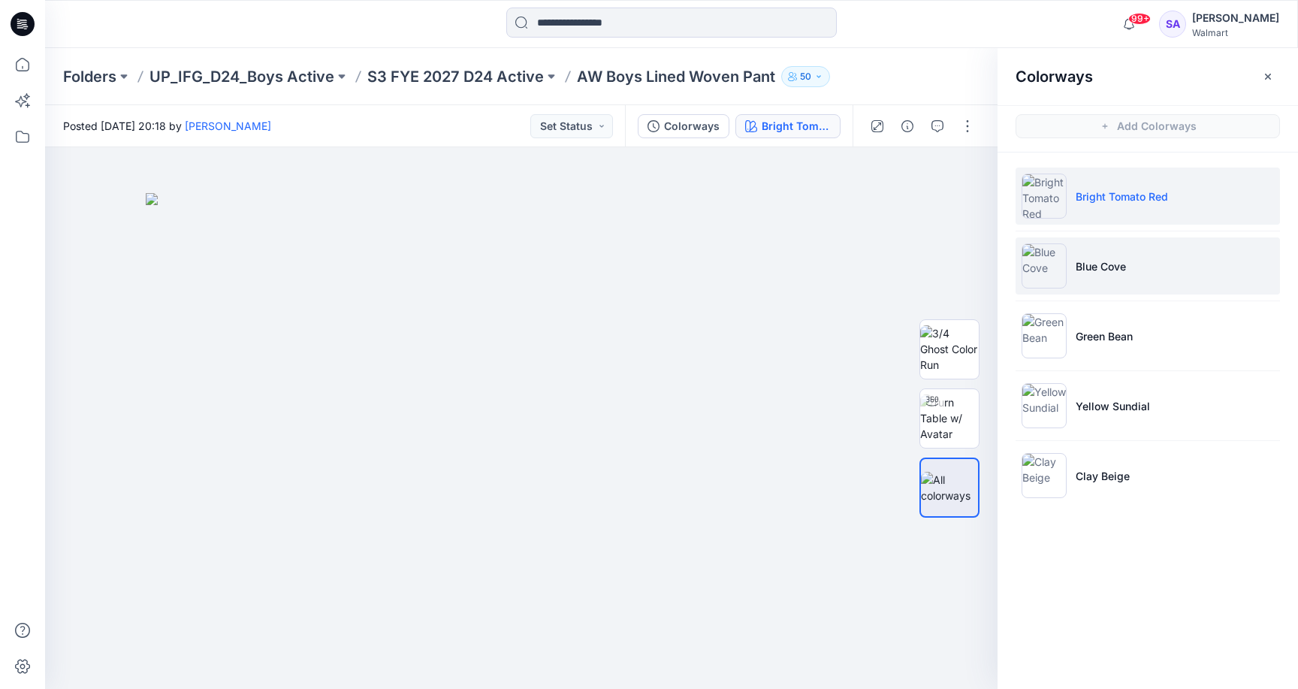
click at [1103, 277] on li "Blue Cove" at bounding box center [1148, 265] width 264 height 57
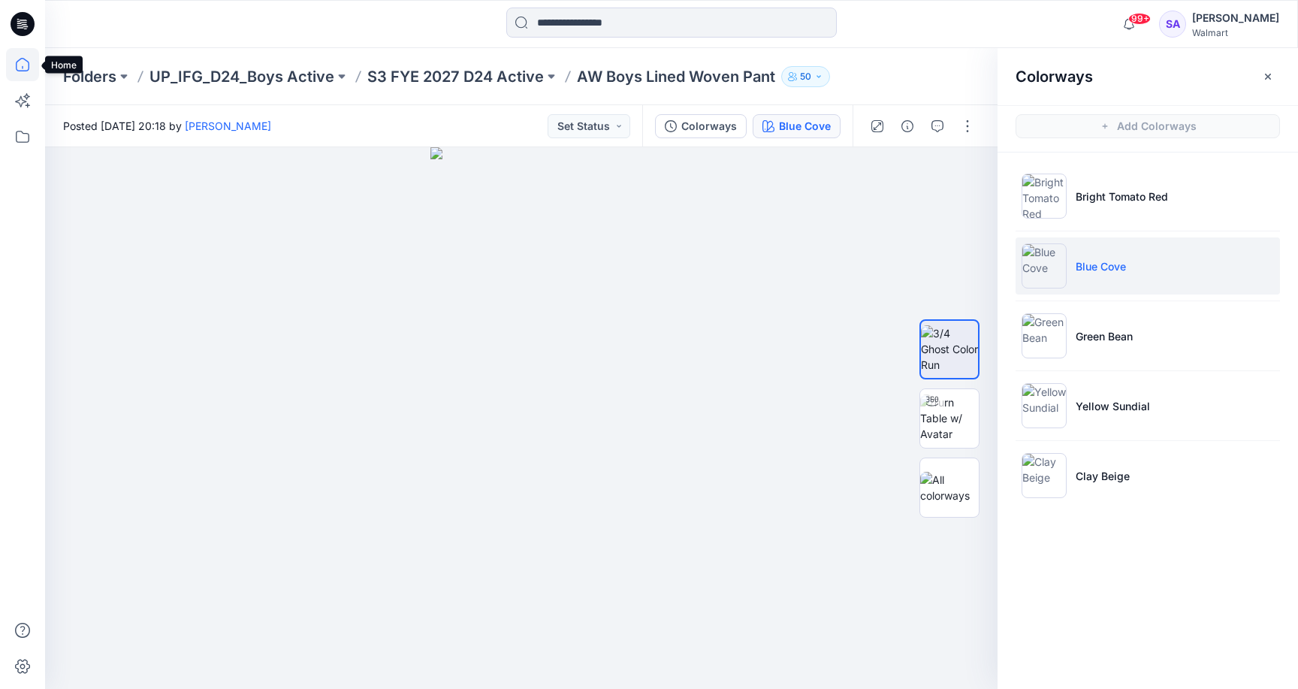
click at [24, 56] on icon at bounding box center [22, 64] width 33 height 33
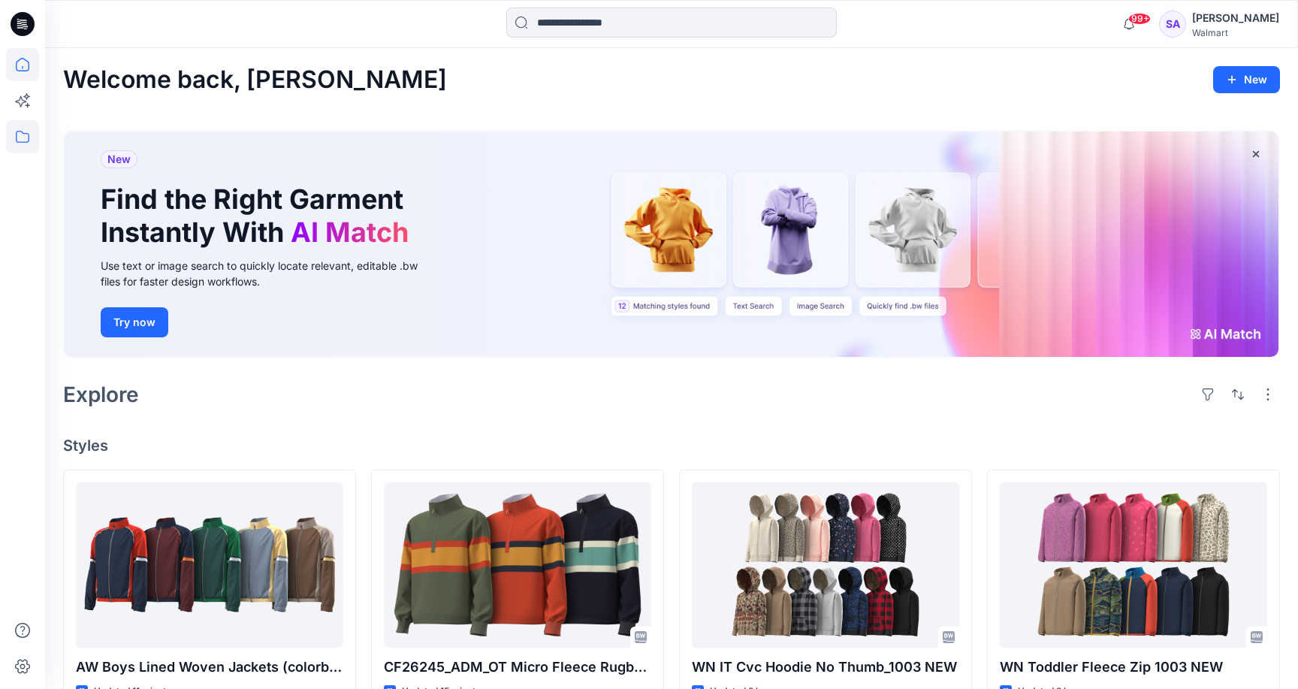
click at [14, 142] on icon at bounding box center [22, 136] width 33 height 33
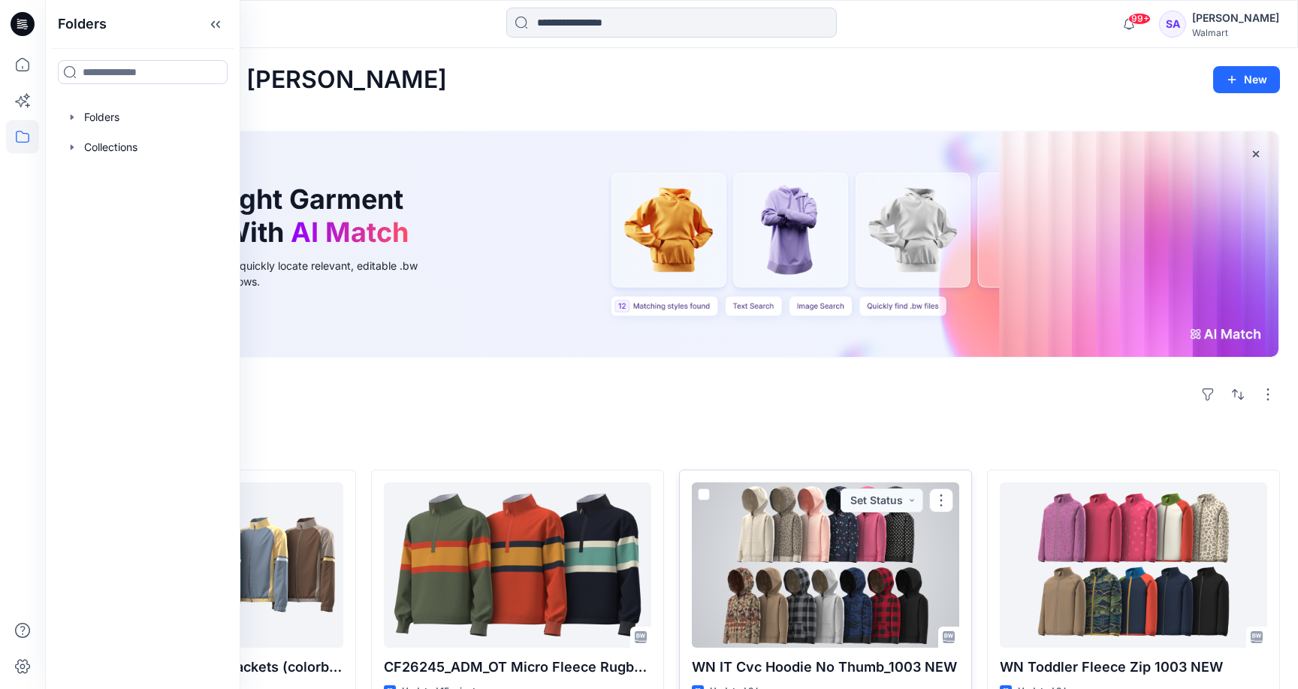
click at [775, 540] on div at bounding box center [825, 564] width 267 height 165
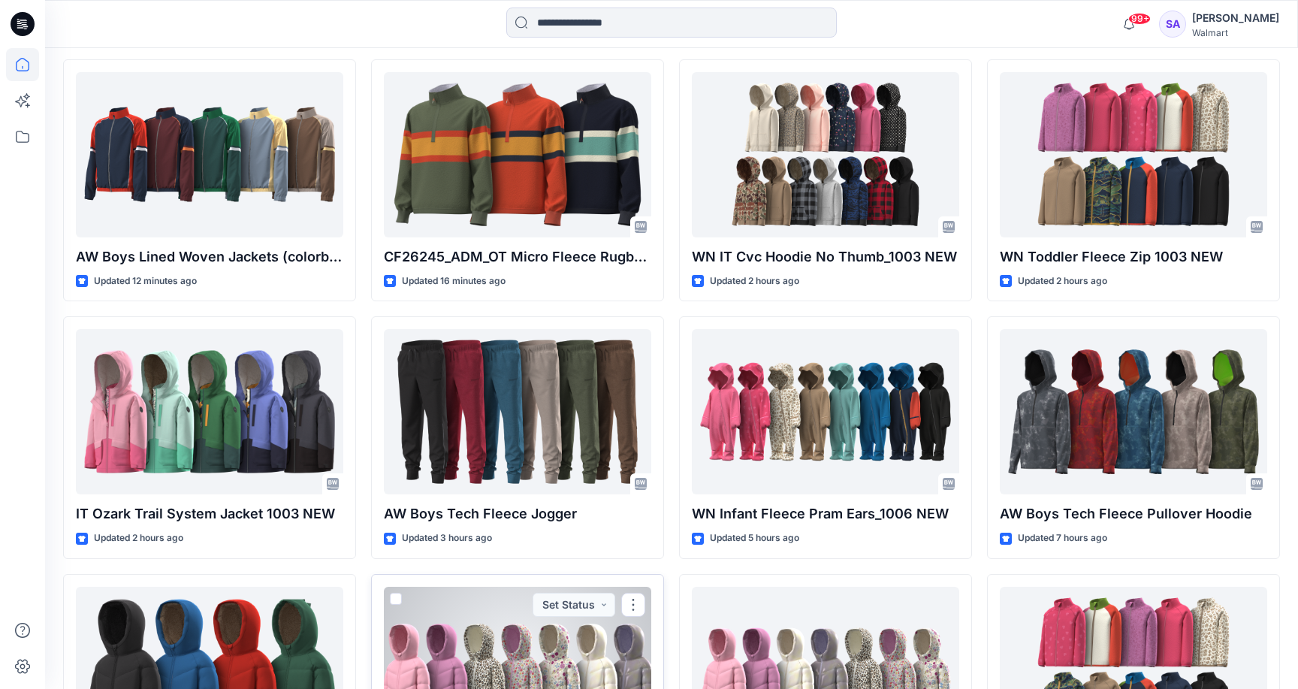
scroll to position [388, 0]
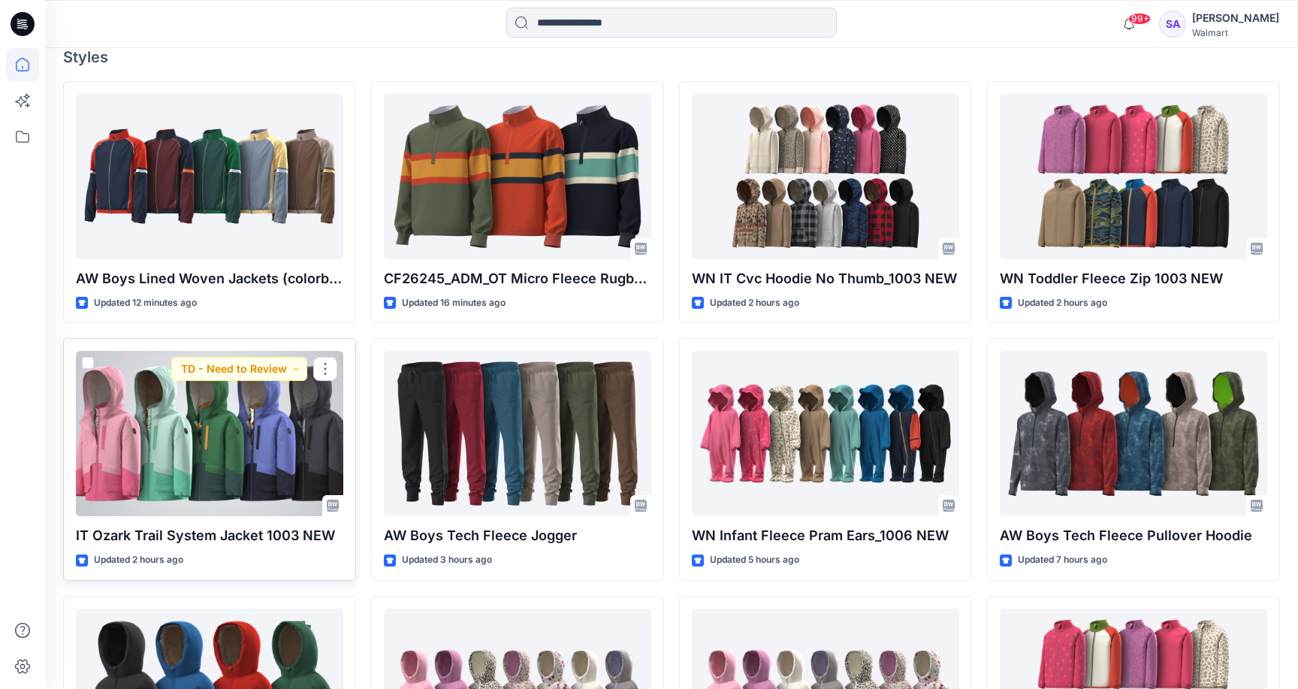
click at [261, 467] on div at bounding box center [209, 433] width 267 height 165
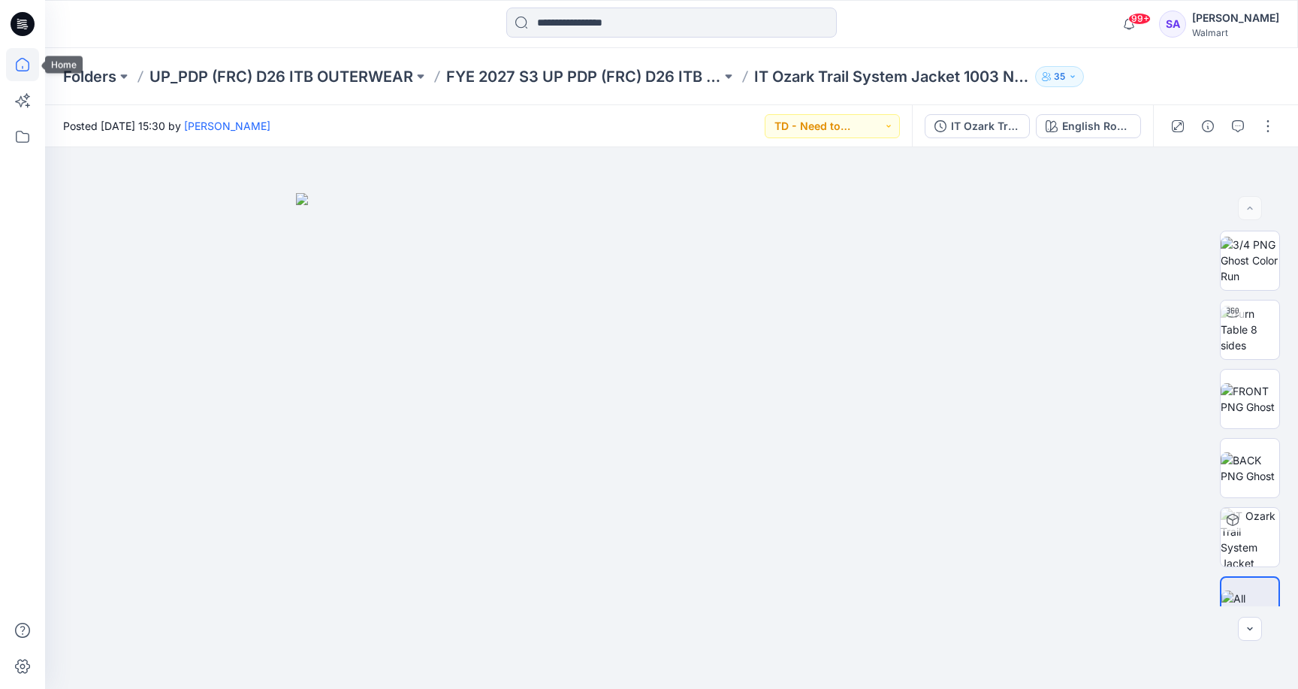
click at [24, 71] on icon at bounding box center [23, 65] width 14 height 14
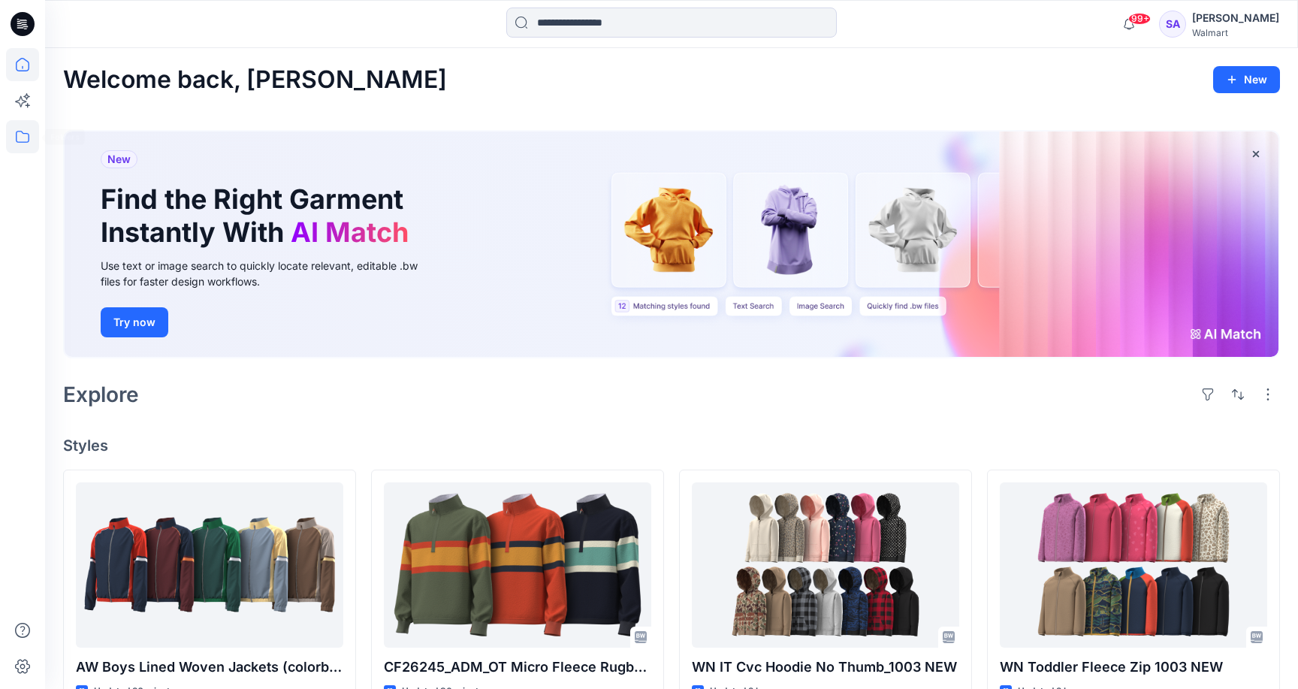
click at [26, 144] on icon at bounding box center [22, 136] width 33 height 33
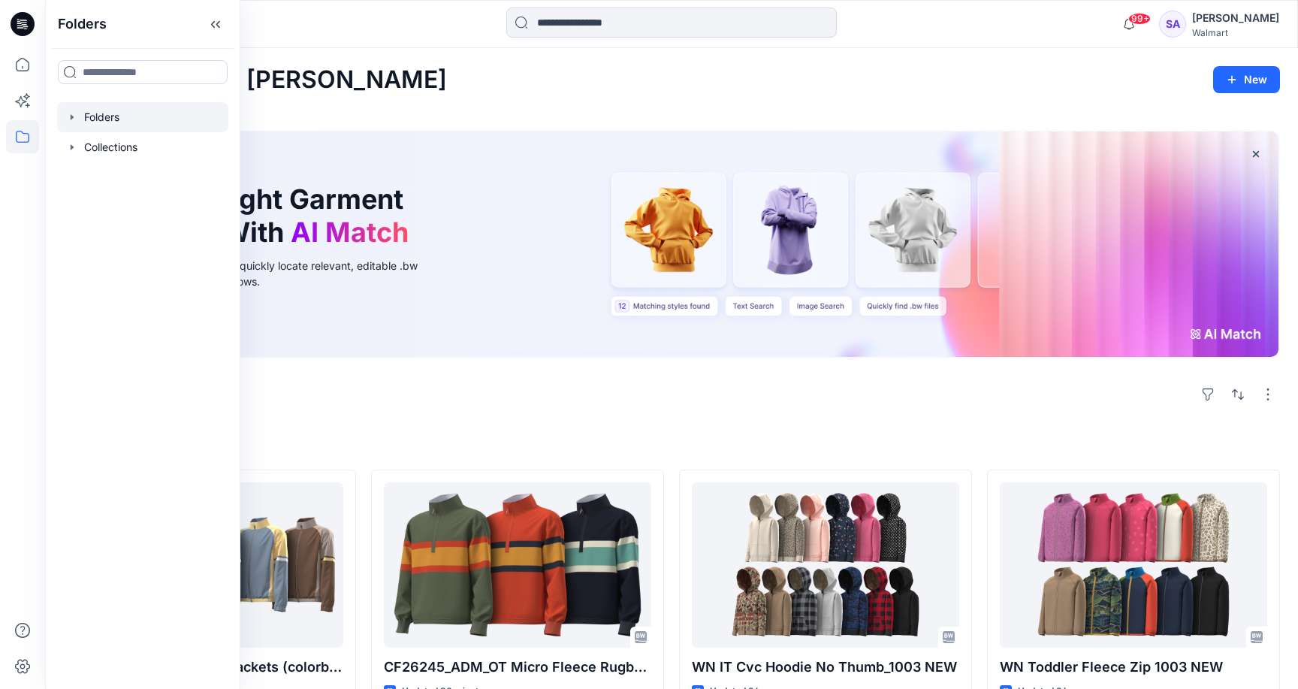
click at [123, 116] on div at bounding box center [142, 117] width 171 height 30
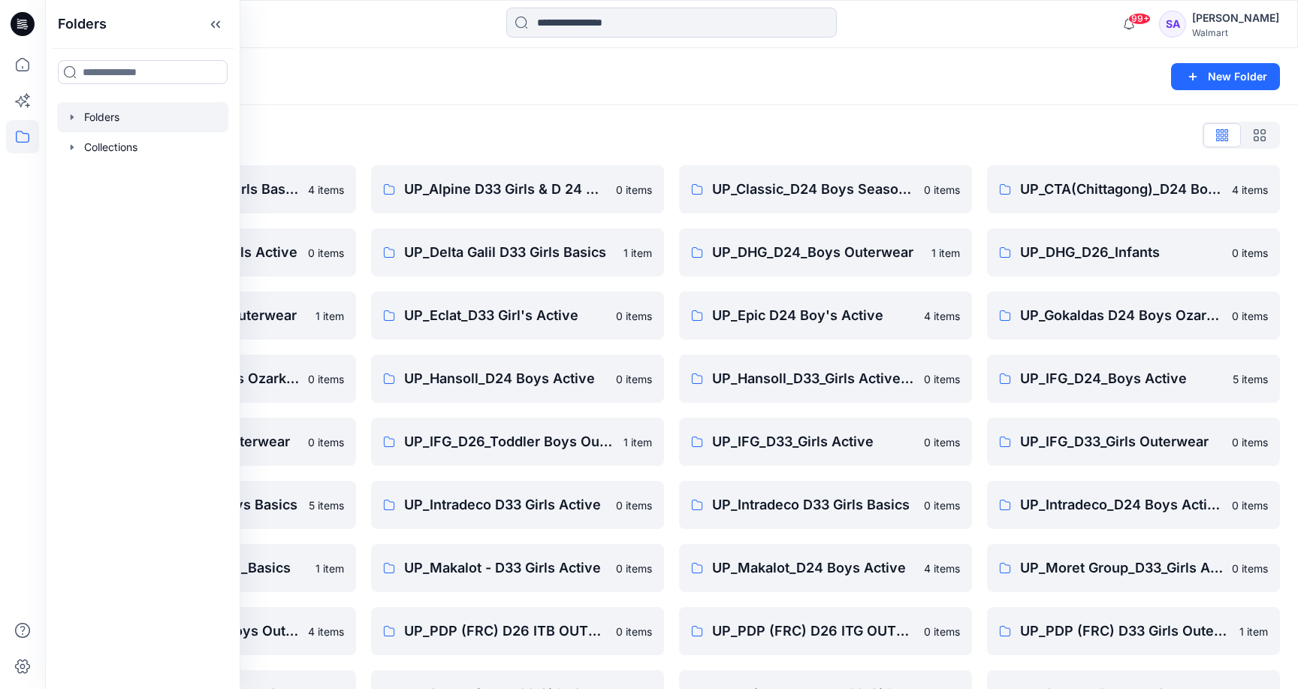
click at [493, 125] on div "Folders List" at bounding box center [671, 135] width 1217 height 24
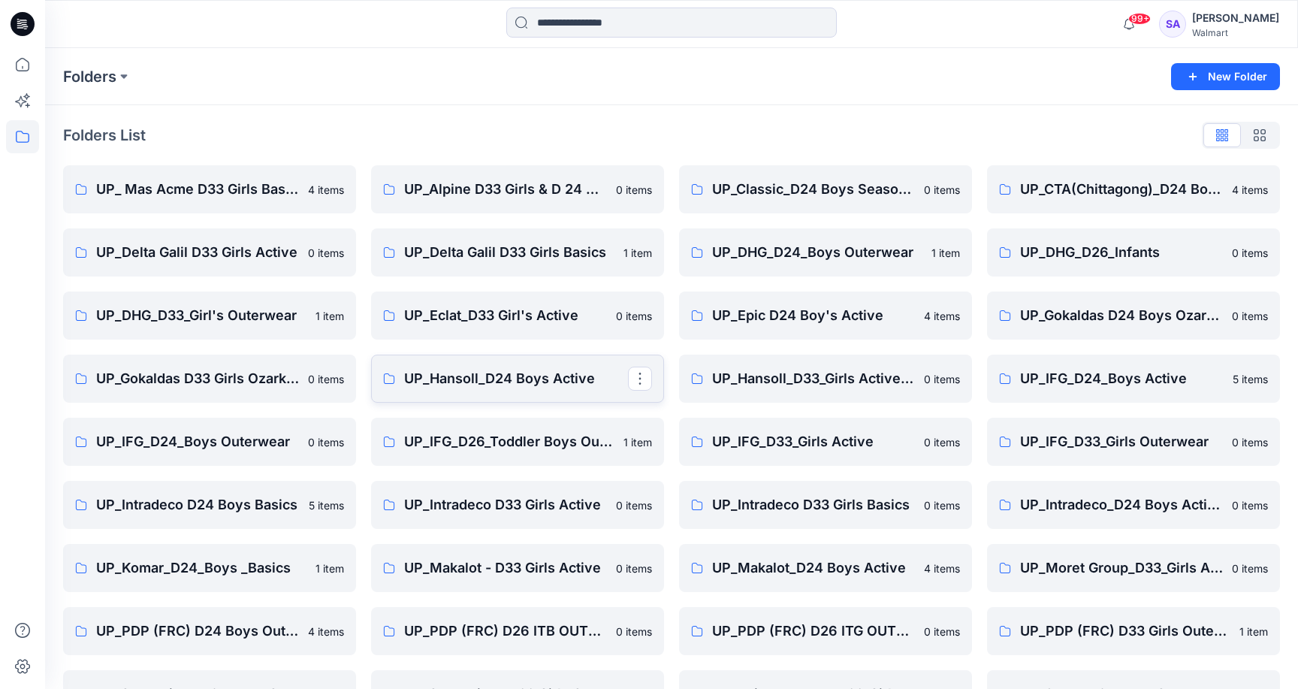
click at [517, 386] on p "UP_Hansoll_D24 Boys Active" at bounding box center [516, 378] width 224 height 21
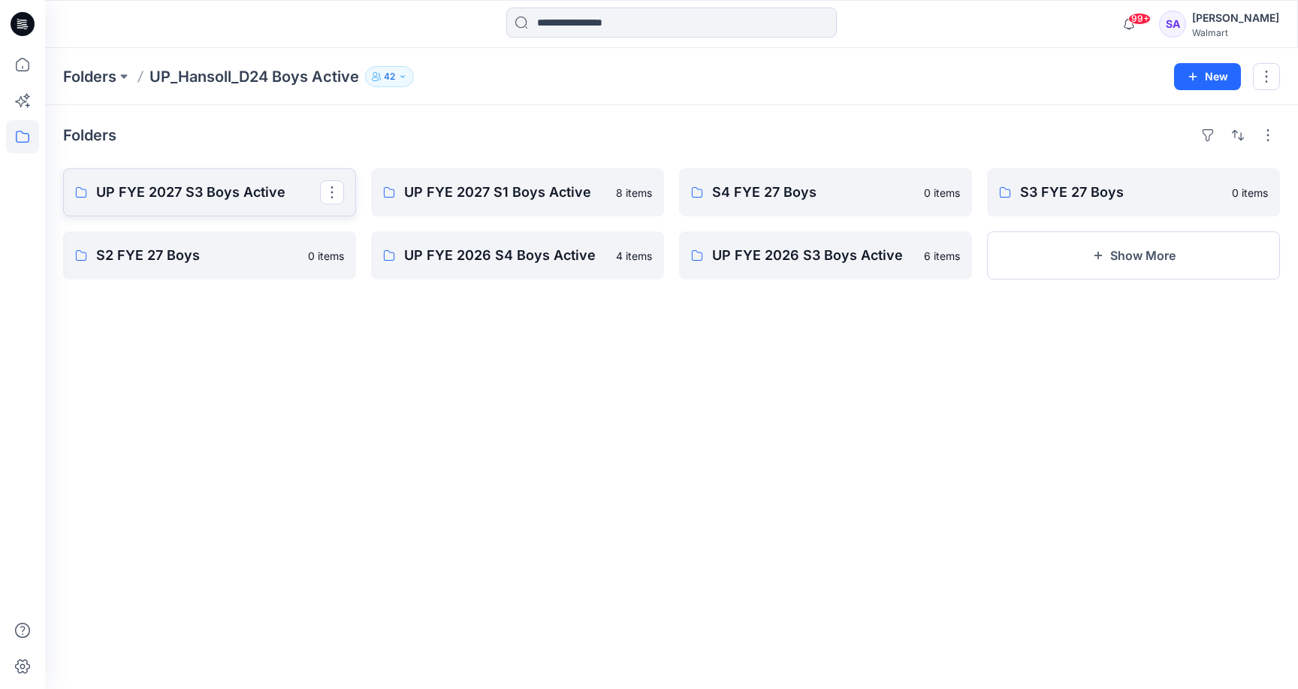
click at [204, 209] on link "UP FYE 2027 S3 Boys Active" at bounding box center [209, 192] width 293 height 48
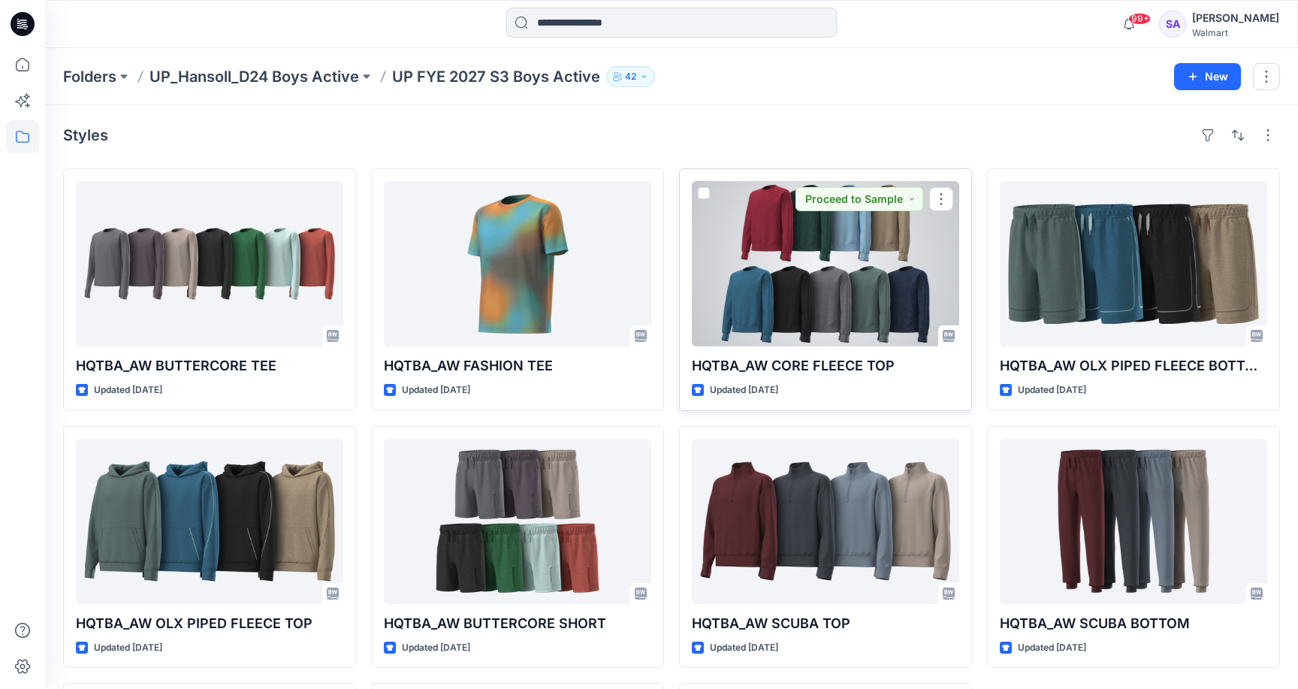
click at [868, 297] on div at bounding box center [825, 263] width 267 height 165
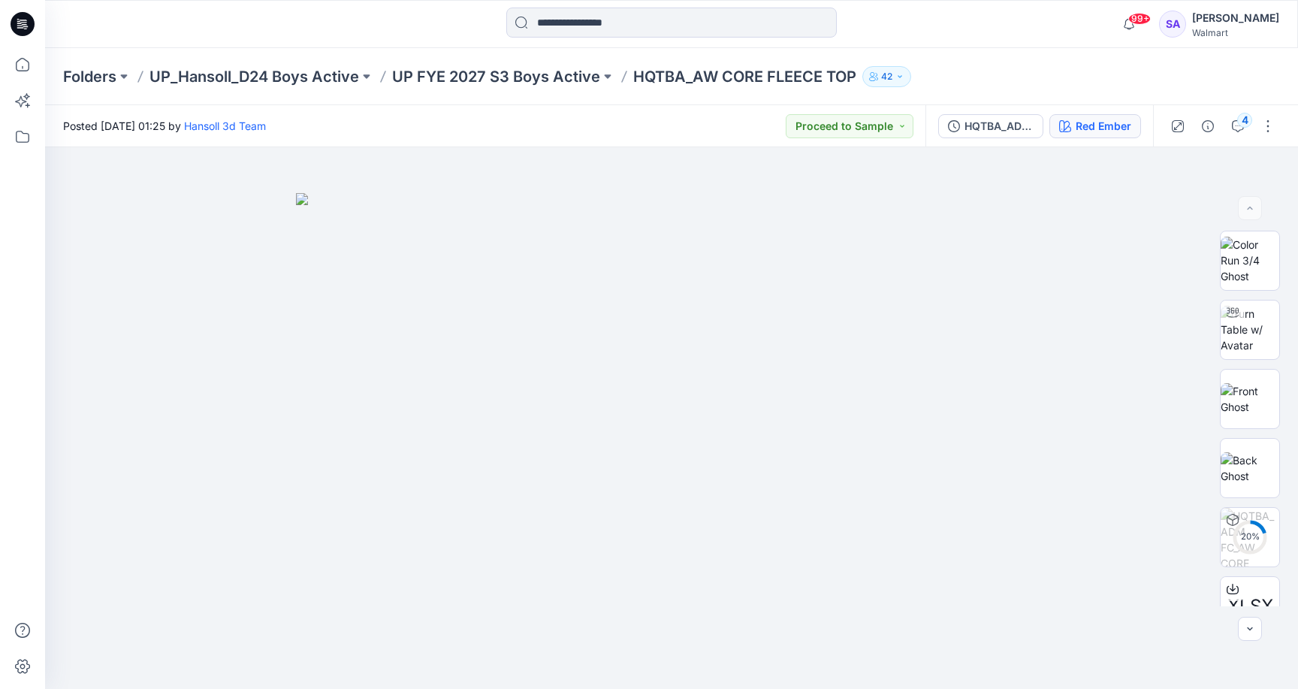
click at [1077, 135] on button "Red Ember" at bounding box center [1095, 126] width 92 height 24
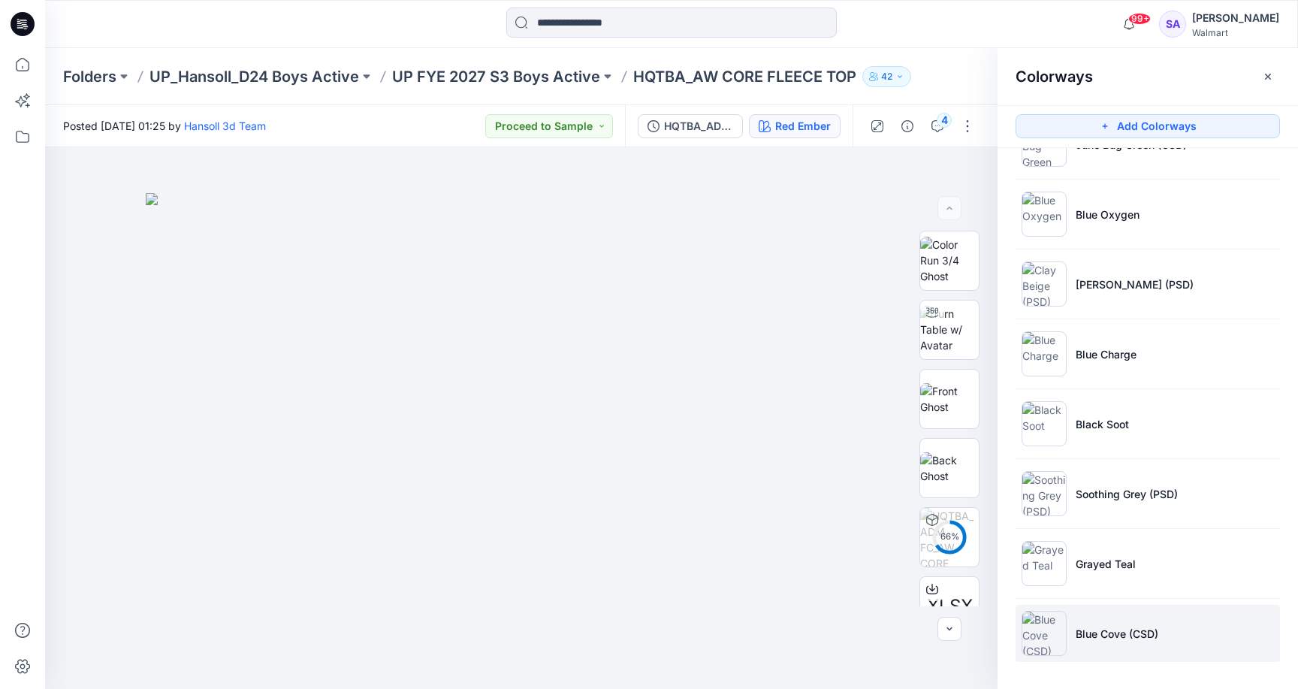
scroll to position [117, 0]
click at [1146, 615] on li "Blue Cove (CSD)" at bounding box center [1148, 633] width 264 height 57
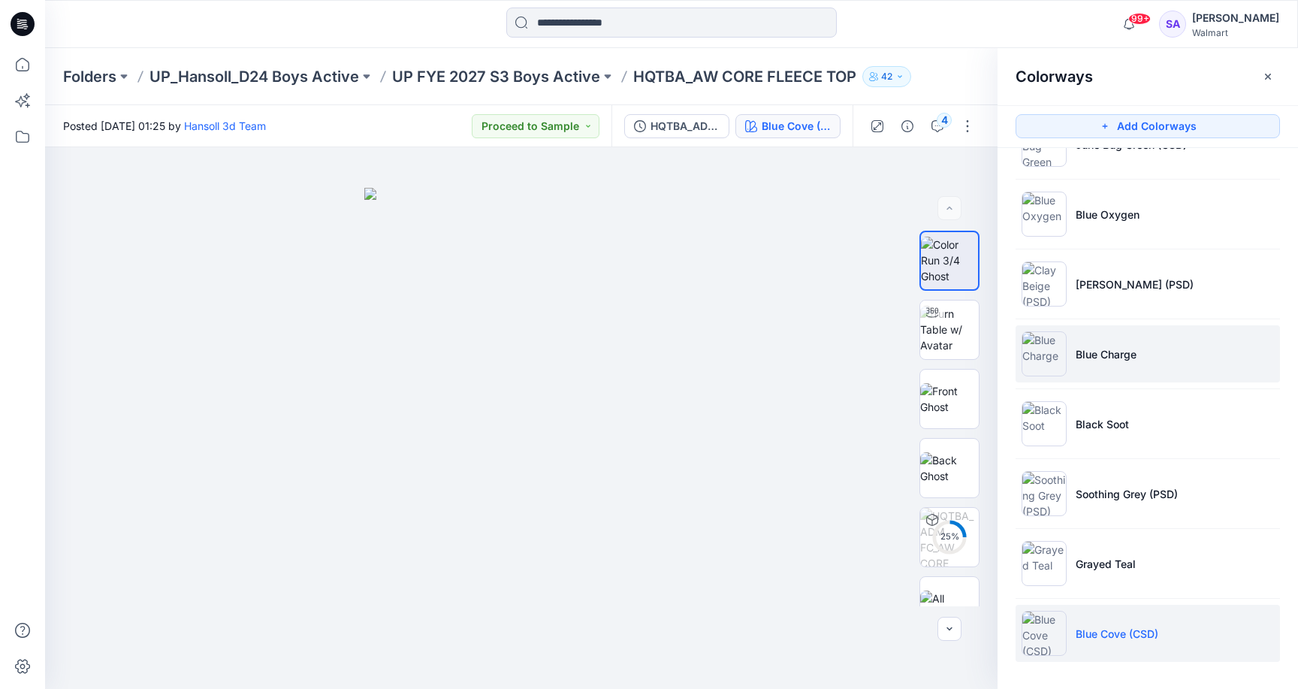
click at [1104, 352] on p "Blue Charge" at bounding box center [1106, 354] width 61 height 16
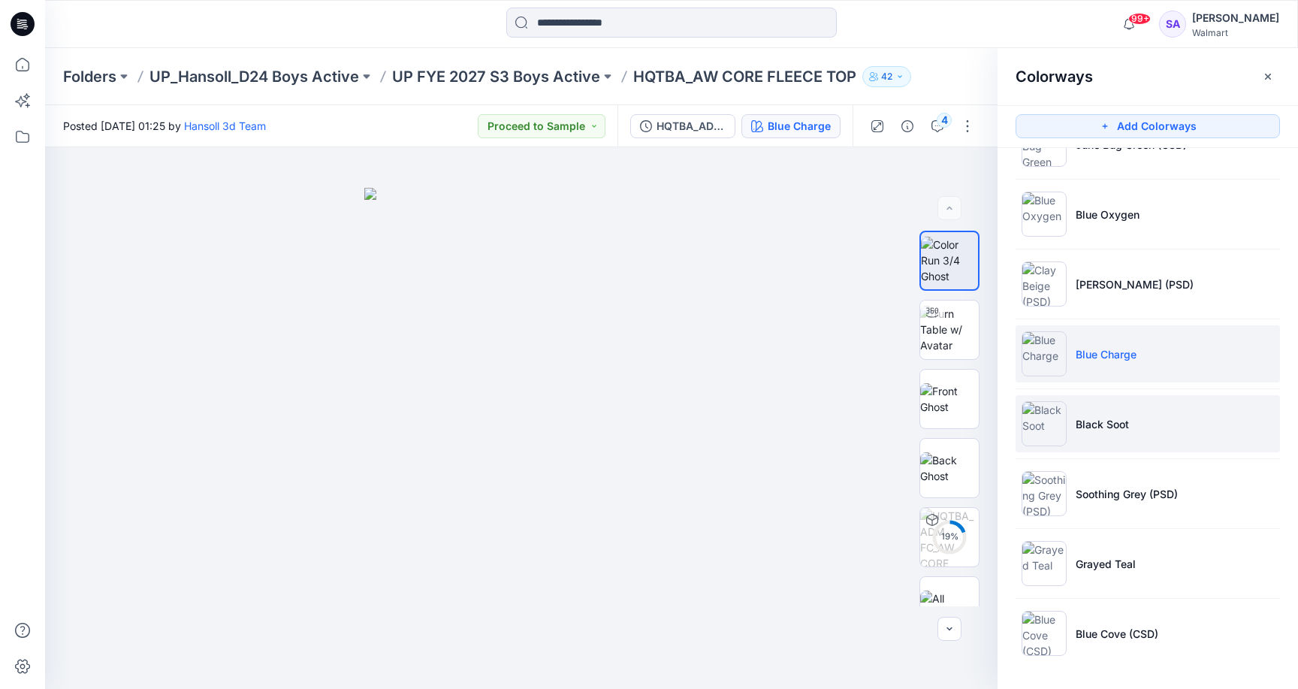
click at [1101, 436] on li "Black Soot" at bounding box center [1148, 423] width 264 height 57
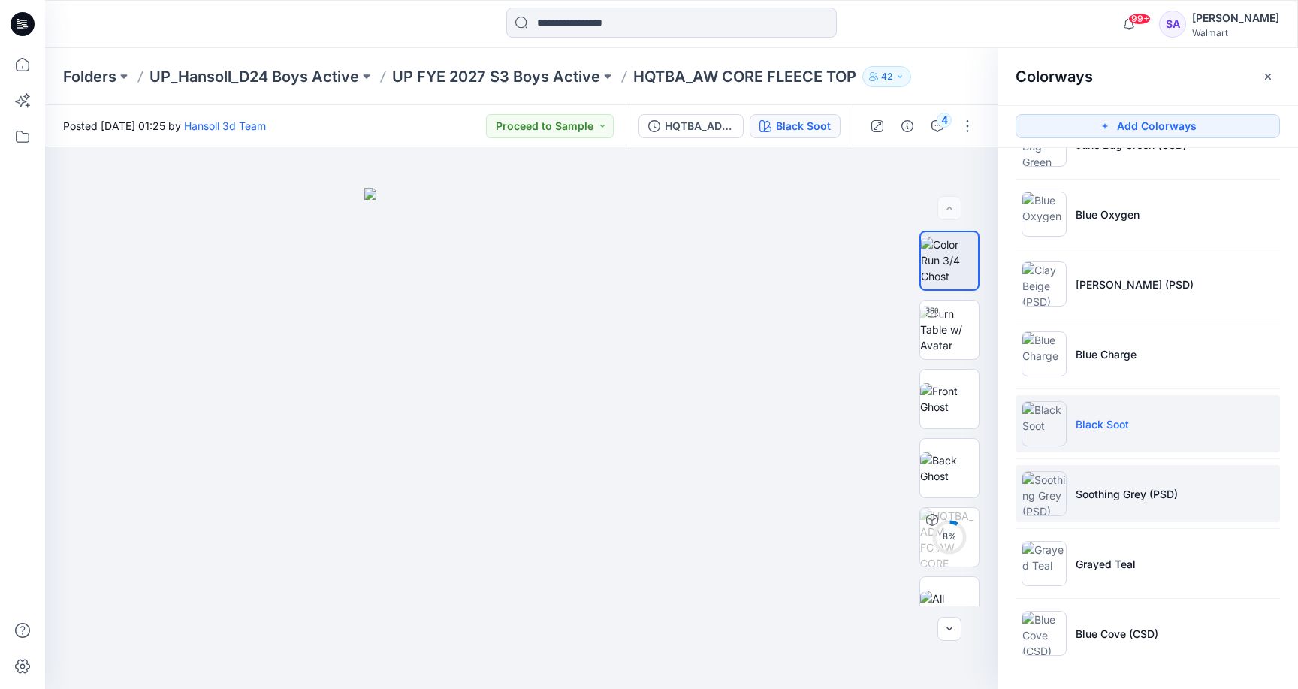
click at [1118, 500] on p "Soothing Grey (PSD)" at bounding box center [1127, 494] width 102 height 16
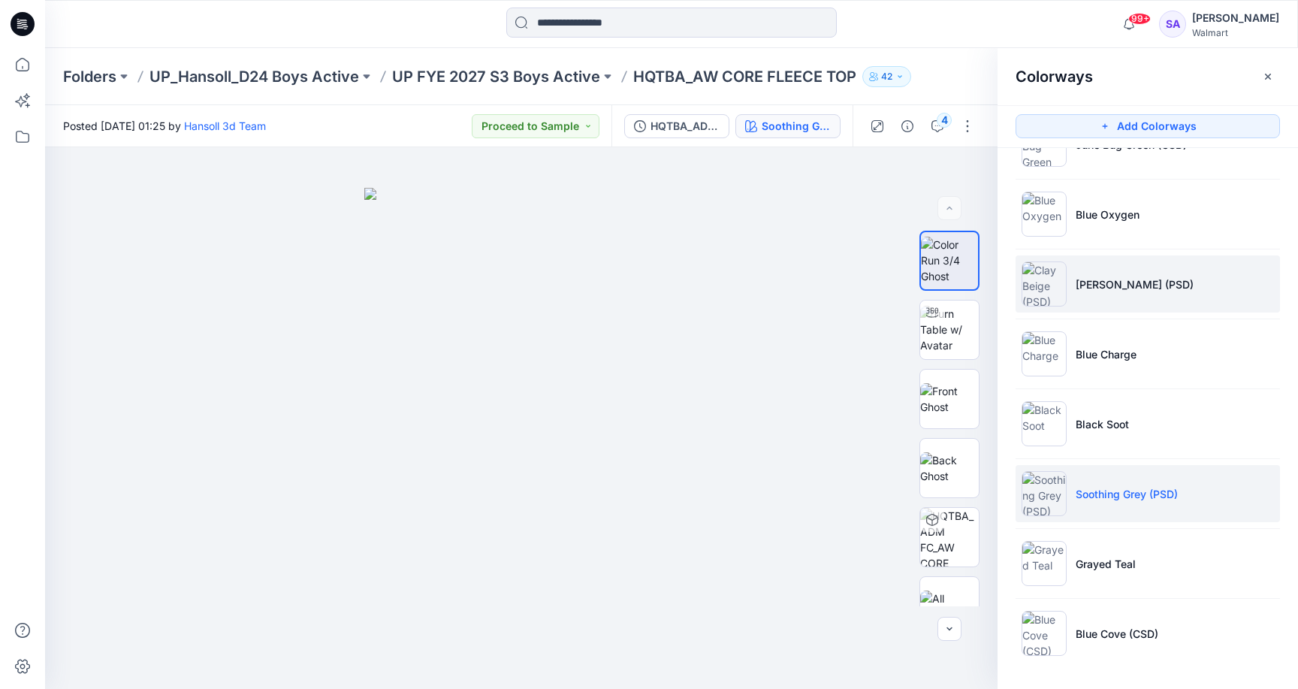
click at [1139, 280] on p "[PERSON_NAME] (PSD)" at bounding box center [1135, 284] width 118 height 16
click at [1107, 488] on p "Soothing Grey (PSD)" at bounding box center [1127, 494] width 102 height 16
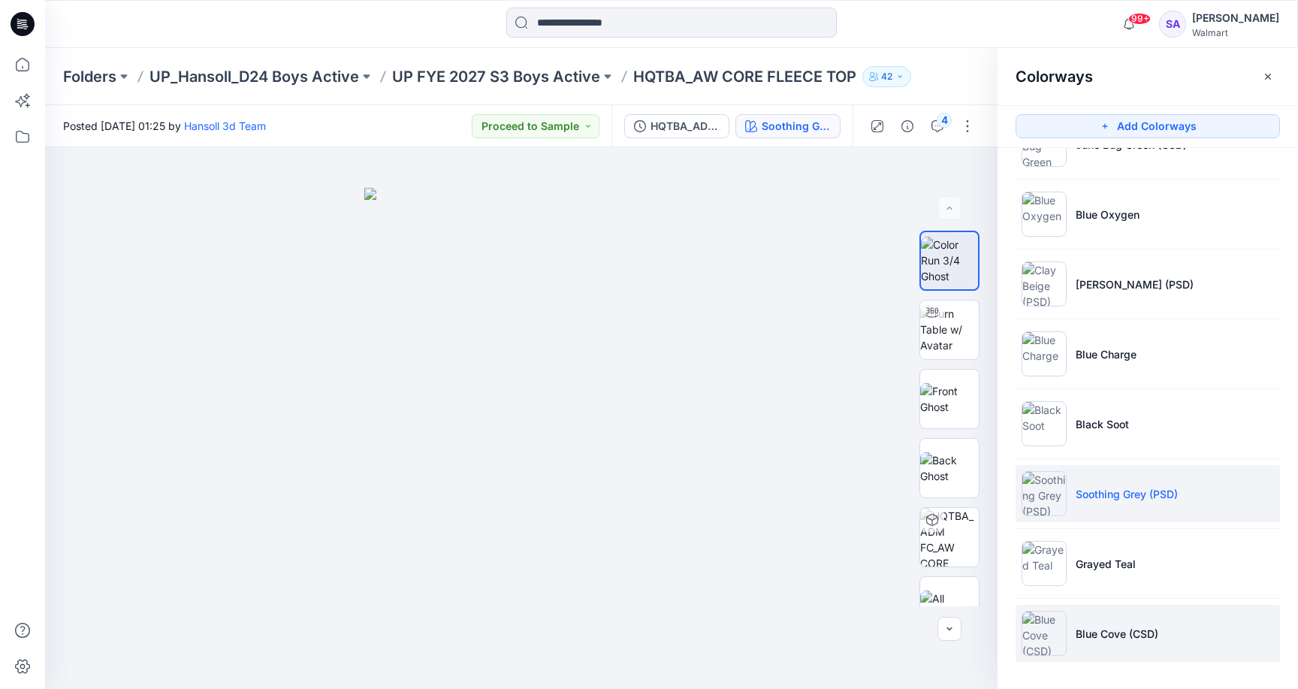
click at [1094, 628] on p "Blue Cove (CSD)" at bounding box center [1117, 634] width 83 height 16
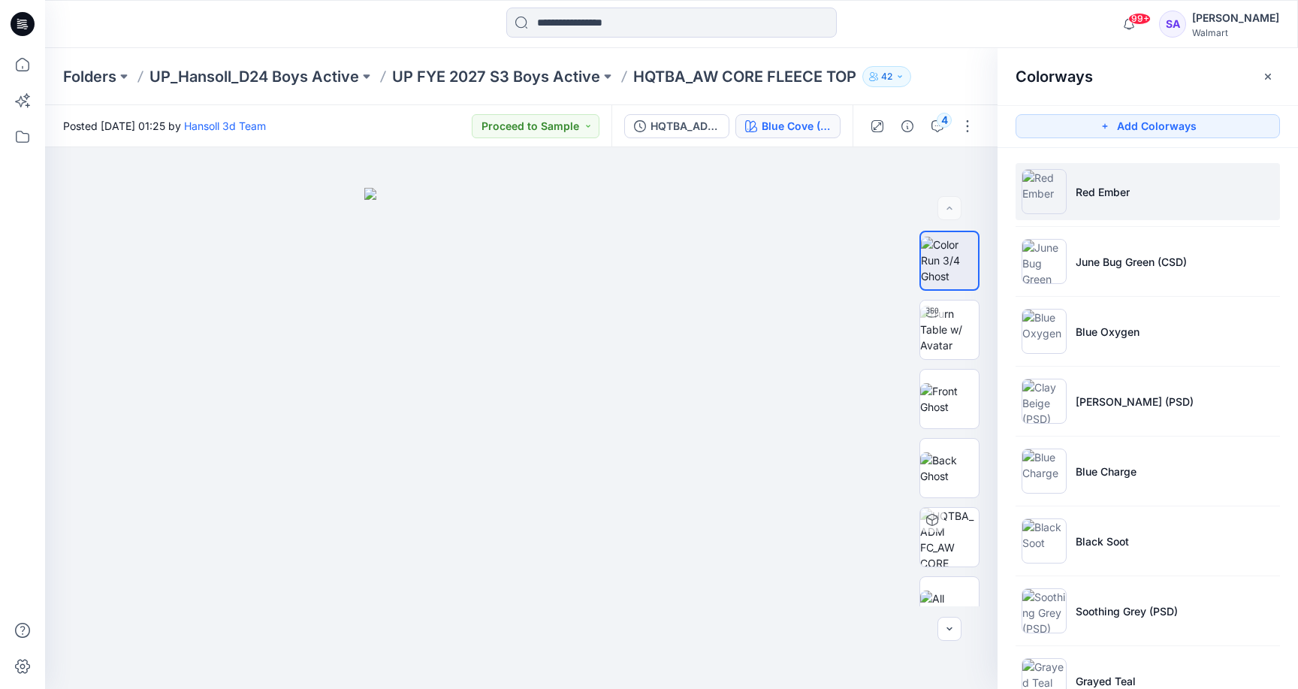
scroll to position [0, 0]
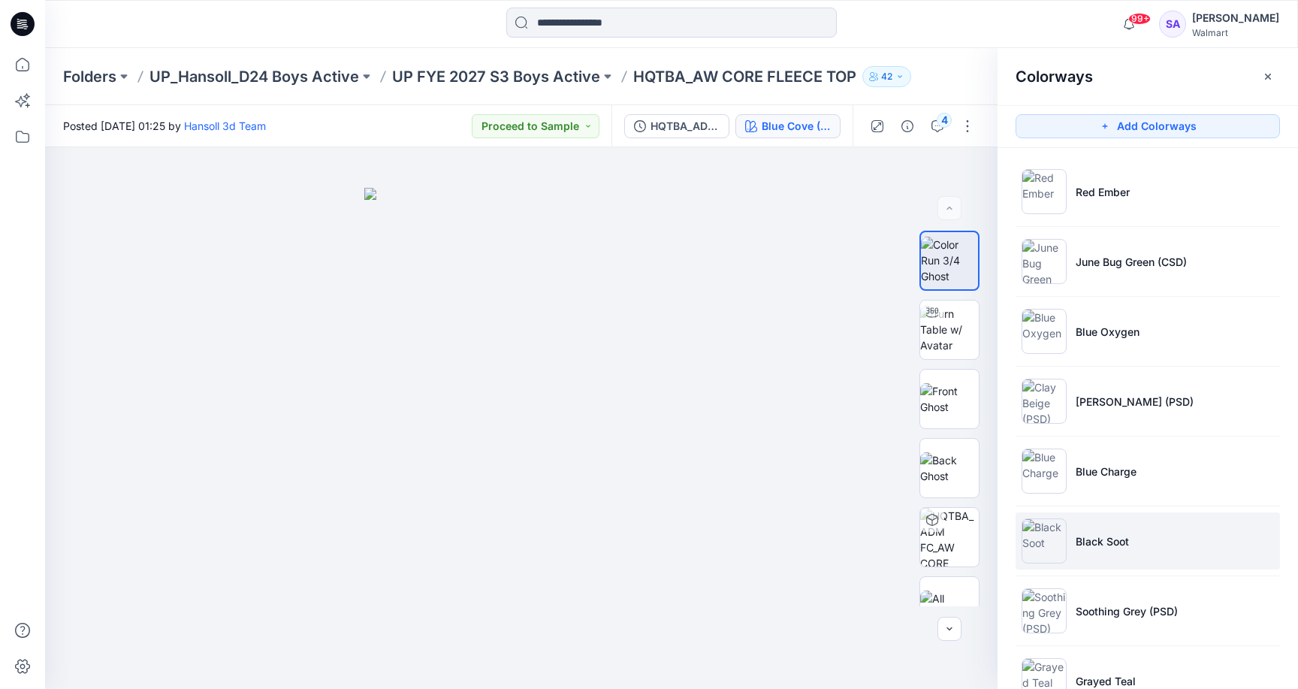
click at [1110, 538] on p "Black Soot" at bounding box center [1102, 541] width 53 height 16
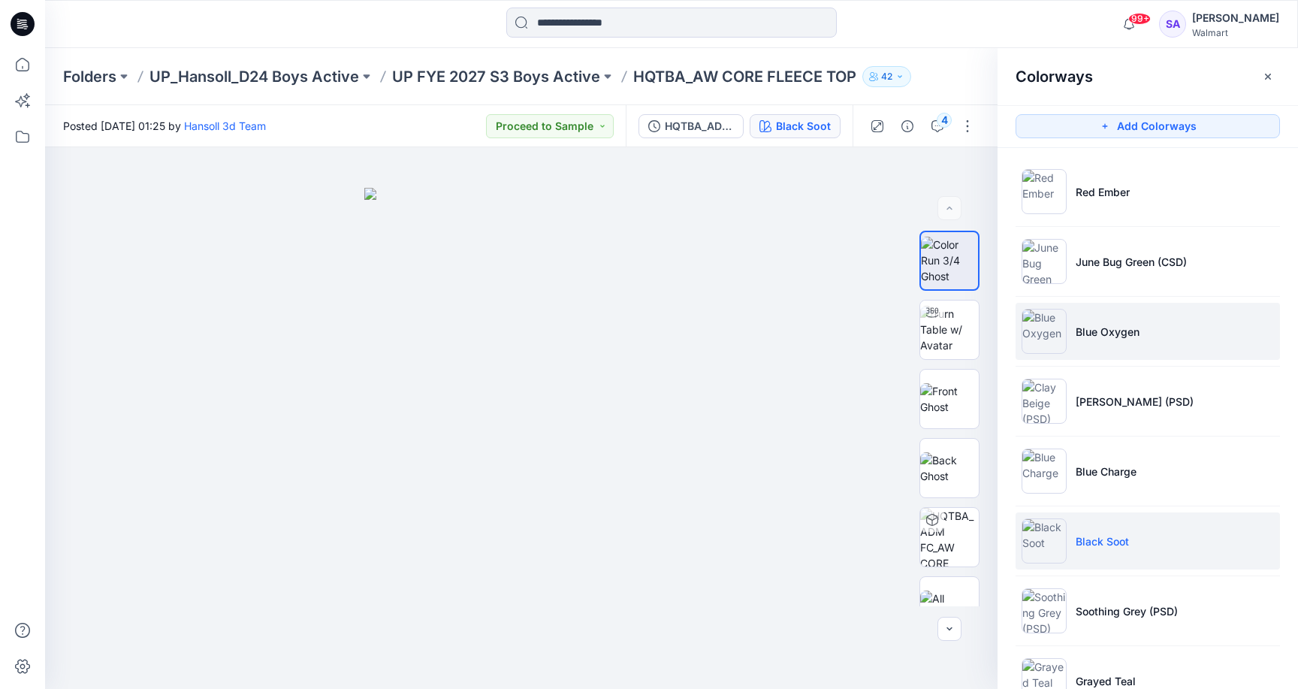
click at [1116, 357] on li "Blue Oxygen" at bounding box center [1148, 331] width 264 height 57
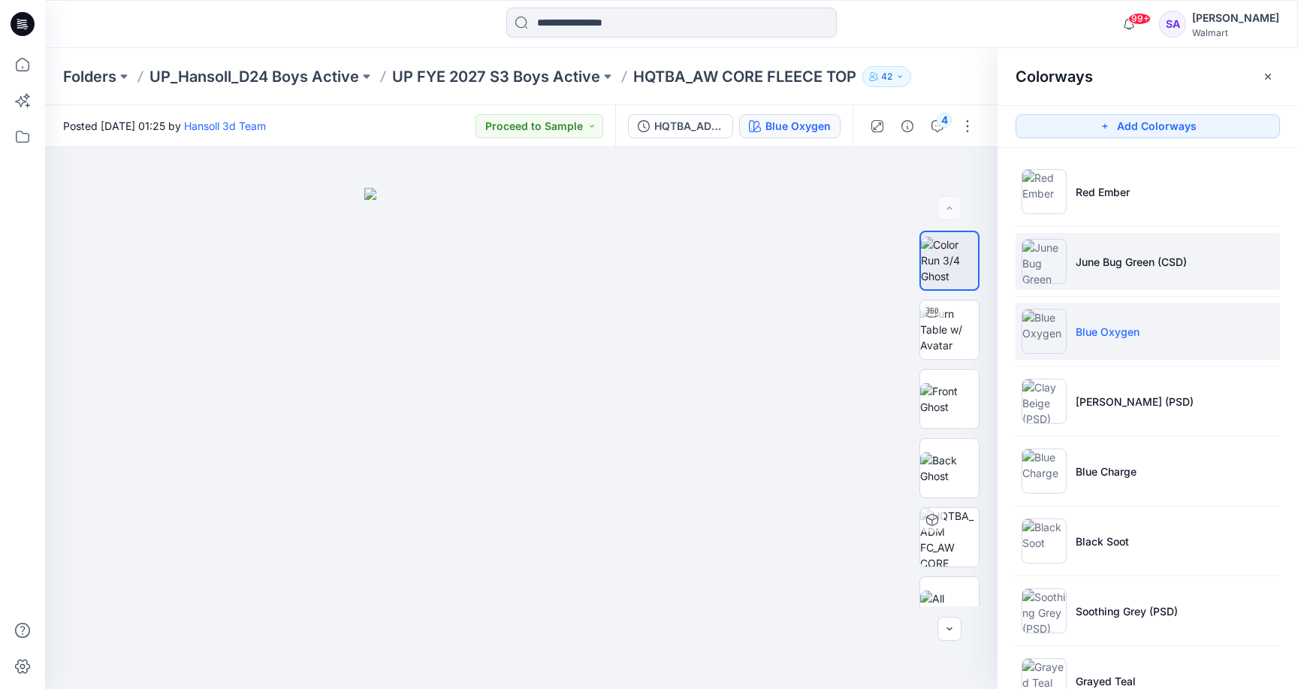
click at [1149, 266] on p "June Bug Green (CSD)" at bounding box center [1131, 262] width 111 height 16
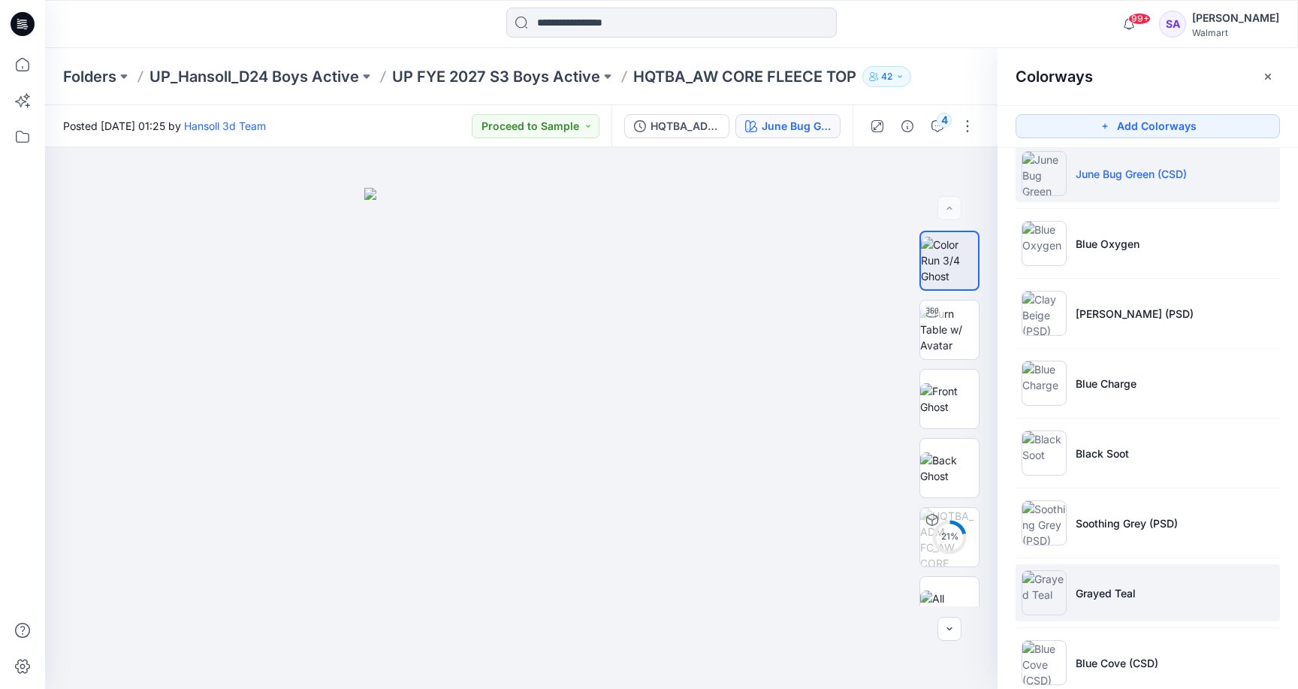
scroll to position [86, 0]
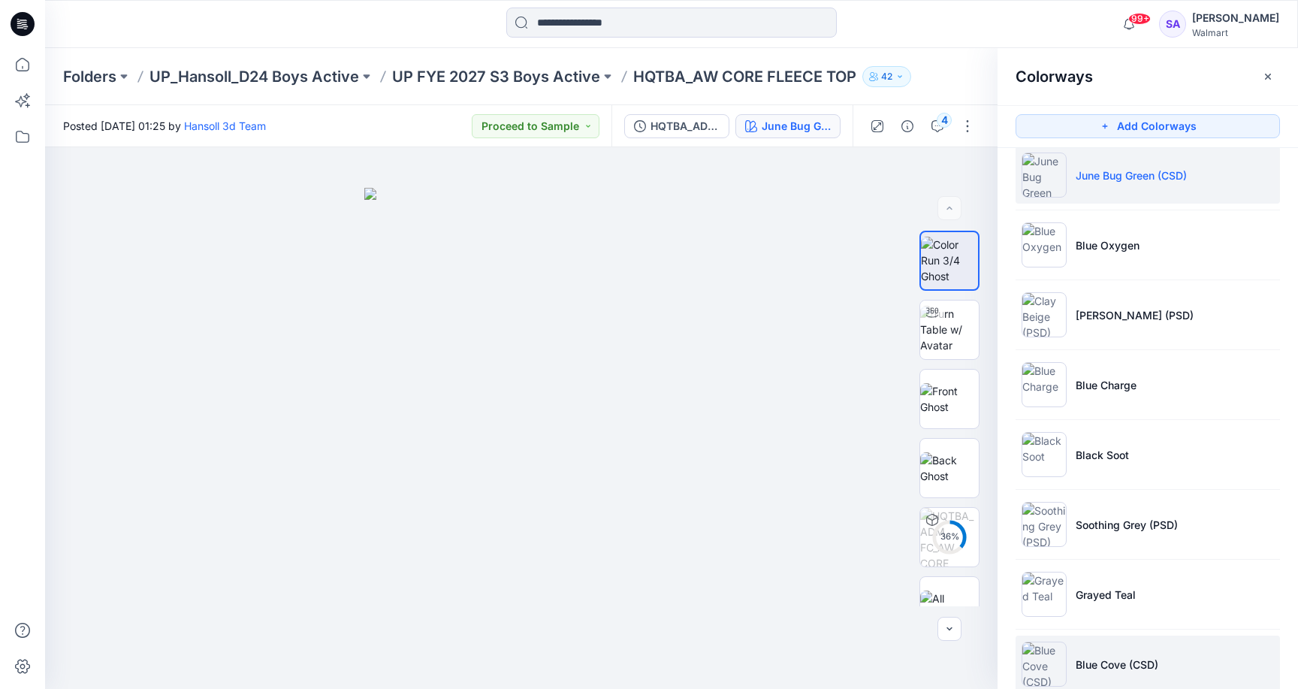
click at [1139, 660] on p "Blue Cove (CSD)" at bounding box center [1117, 665] width 83 height 16
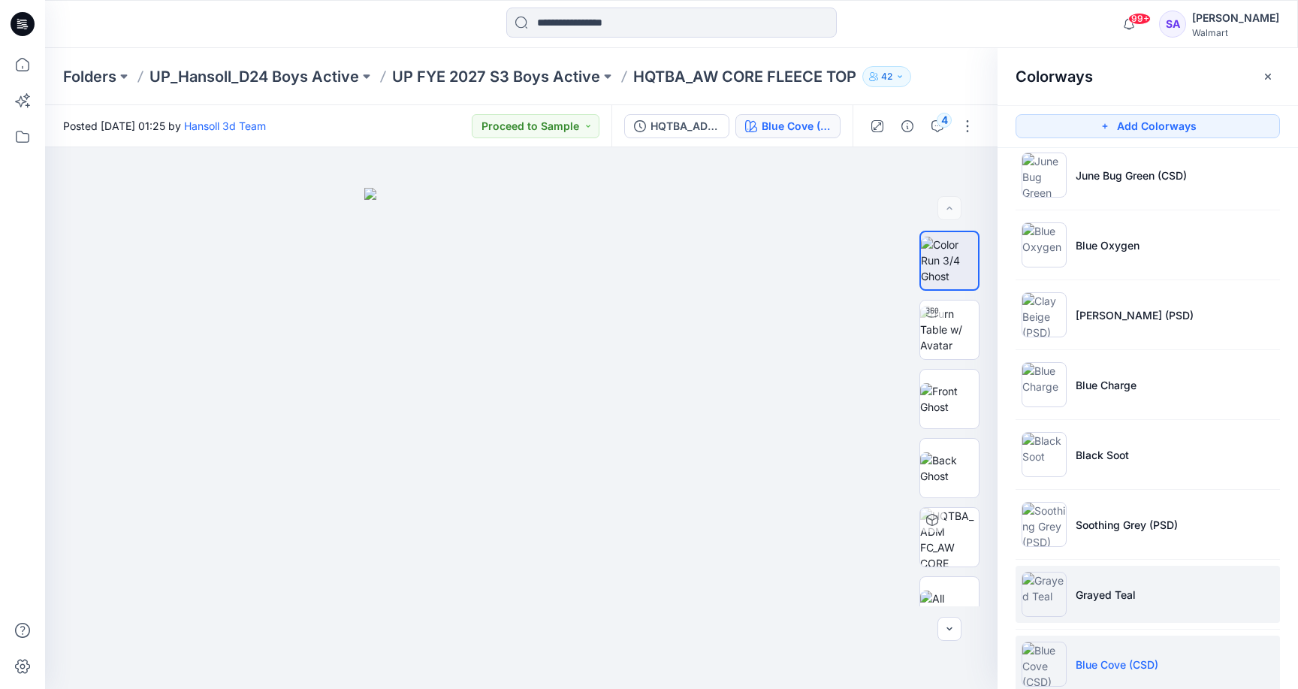
click at [1125, 595] on p "Grayed Teal" at bounding box center [1106, 595] width 60 height 16
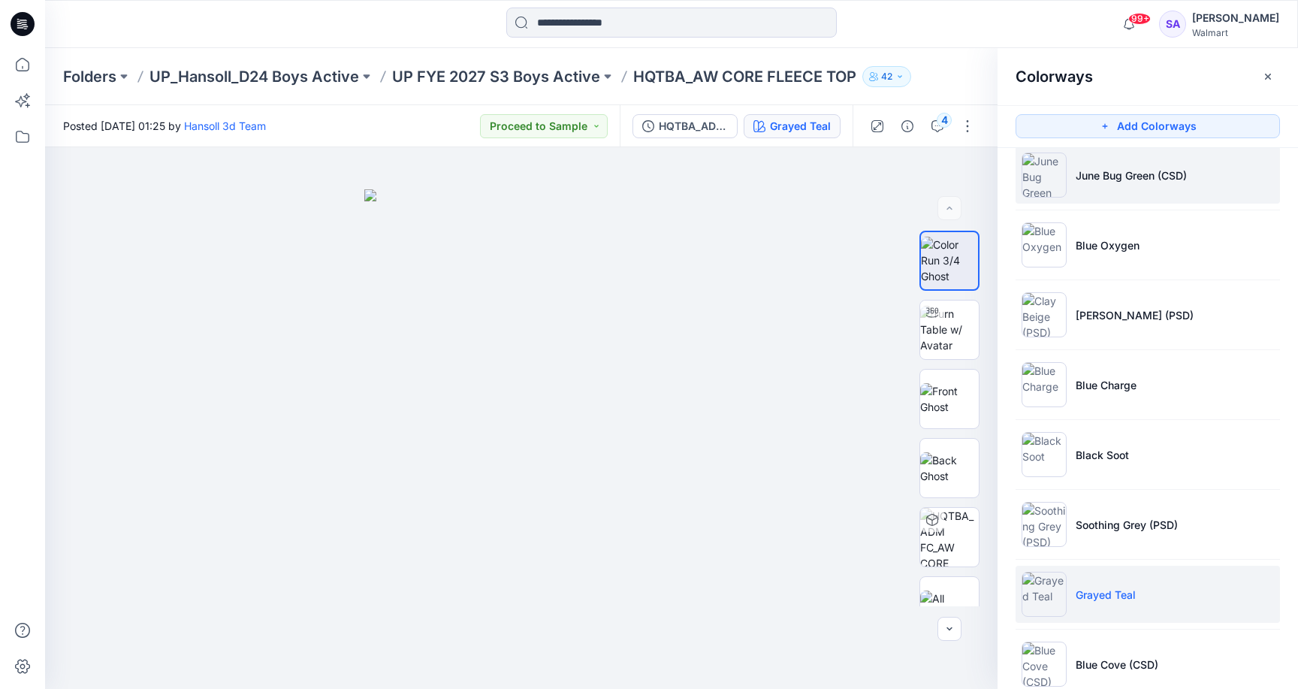
click at [1109, 186] on li "June Bug Green (CSD)" at bounding box center [1148, 174] width 264 height 57
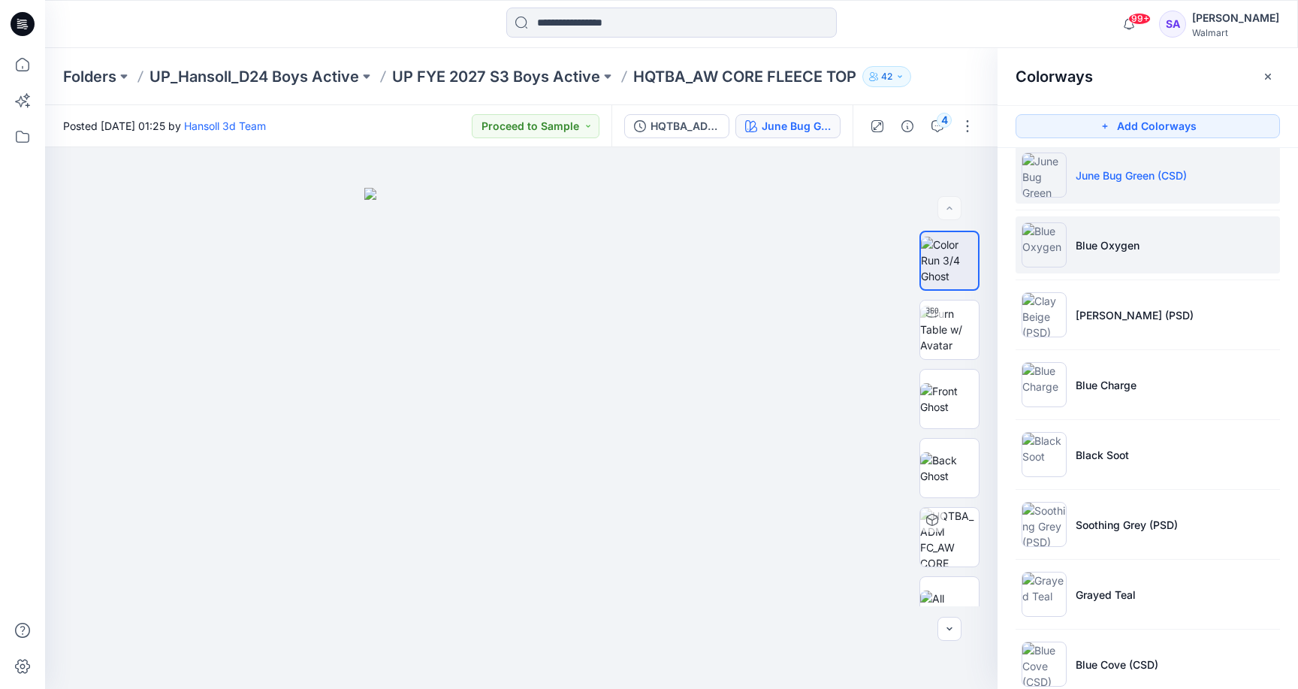
click at [1116, 257] on li "Blue Oxygen" at bounding box center [1148, 244] width 264 height 57
click at [1133, 177] on p "June Bug Green (CSD)" at bounding box center [1131, 176] width 111 height 16
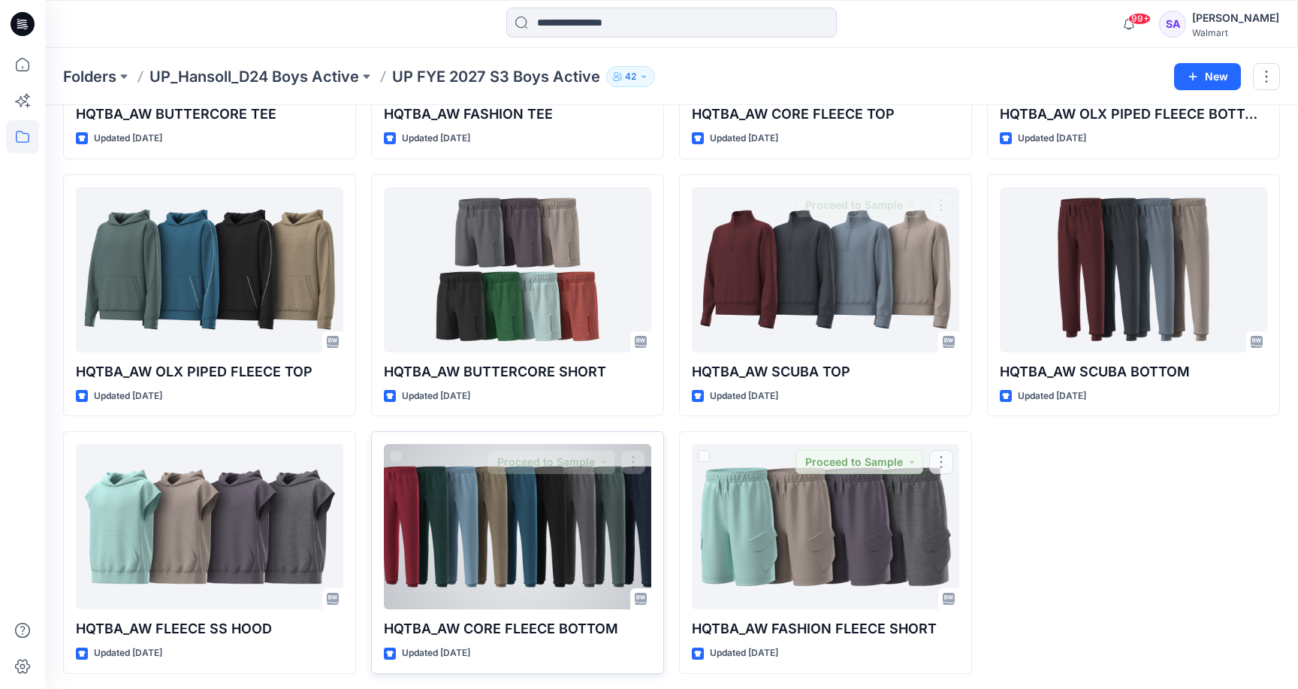
scroll to position [251, 0]
click at [576, 536] on div at bounding box center [517, 527] width 267 height 165
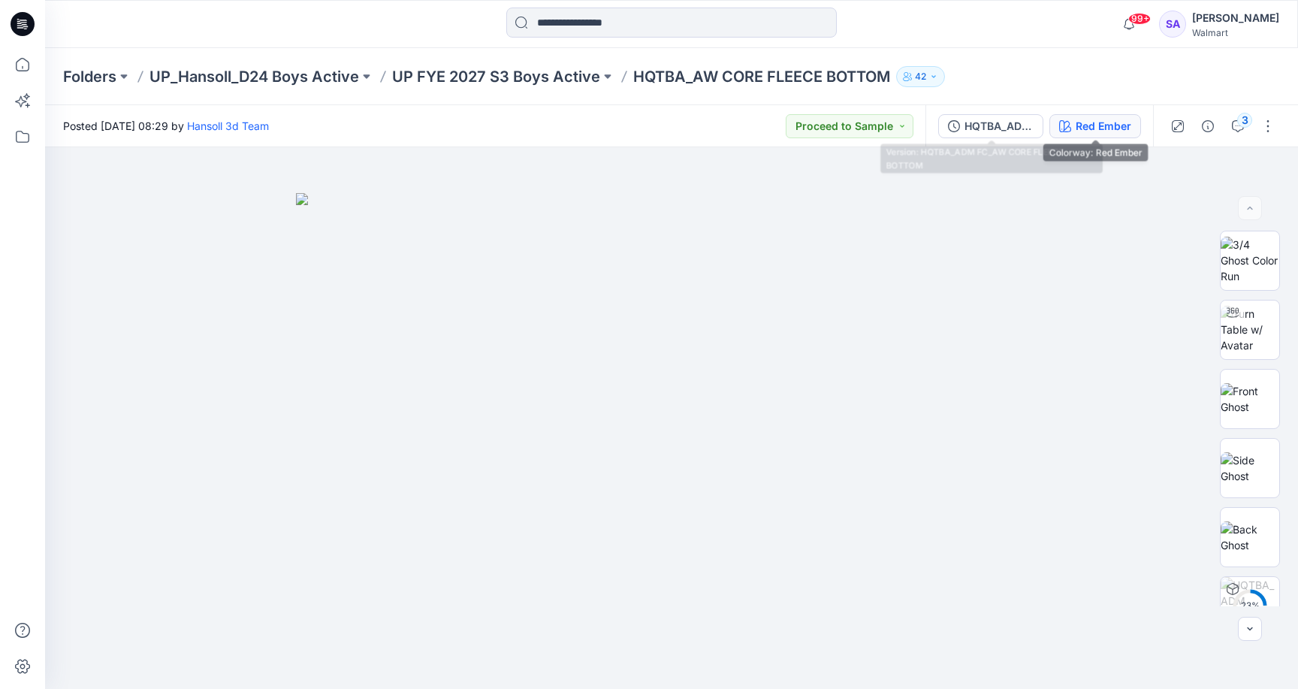
click at [1115, 132] on div "Red Ember" at bounding box center [1104, 126] width 56 height 17
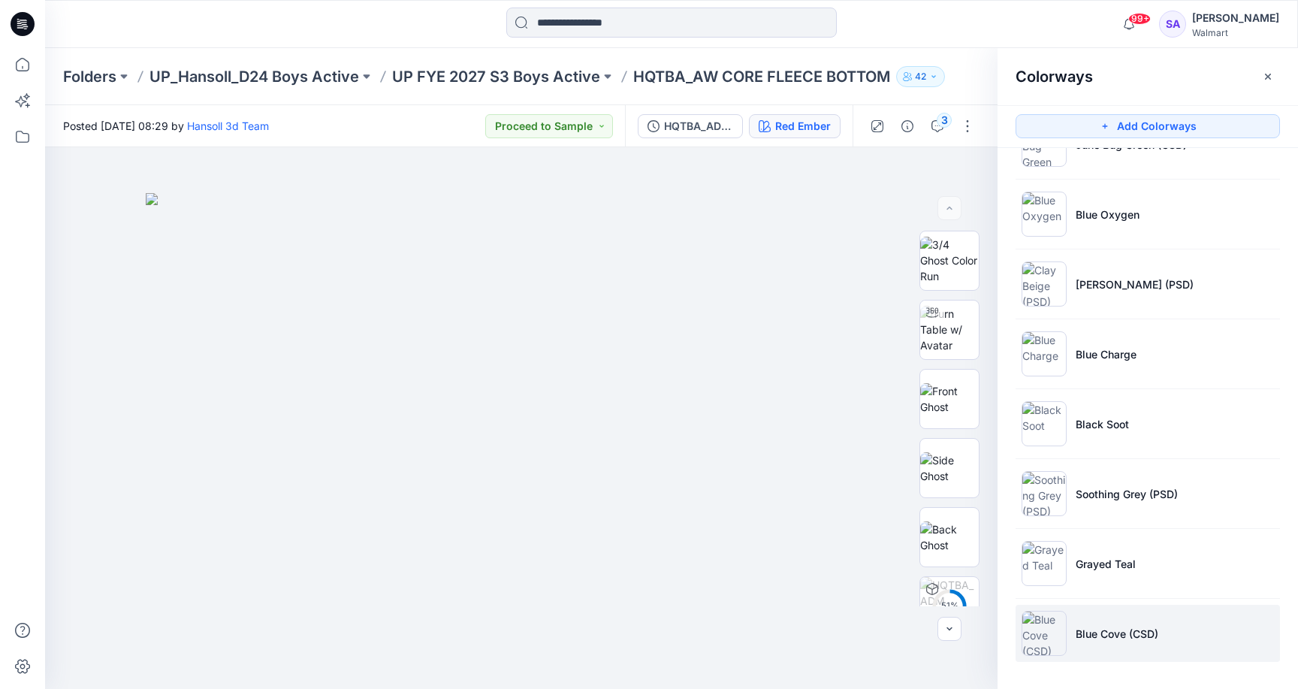
scroll to position [117, 0]
click at [1113, 636] on p "Blue Cove (CSD)" at bounding box center [1117, 634] width 83 height 16
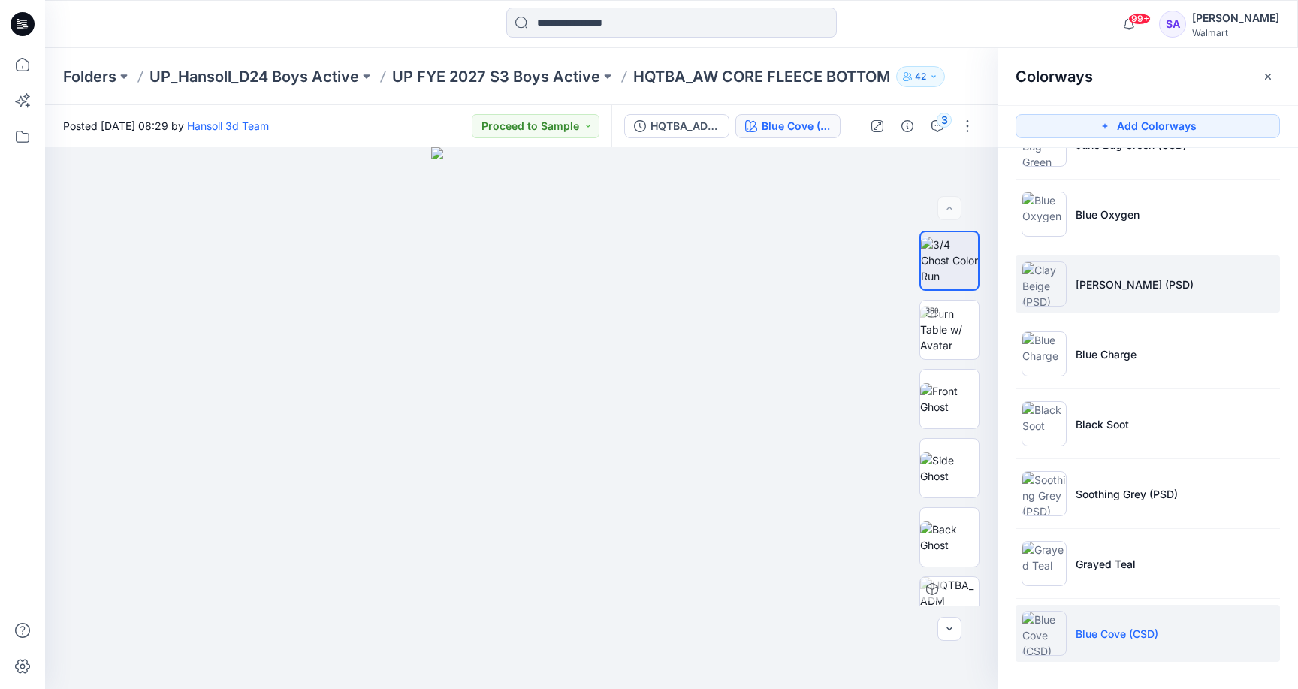
click at [1173, 294] on li "[PERSON_NAME] (PSD)" at bounding box center [1148, 283] width 264 height 57
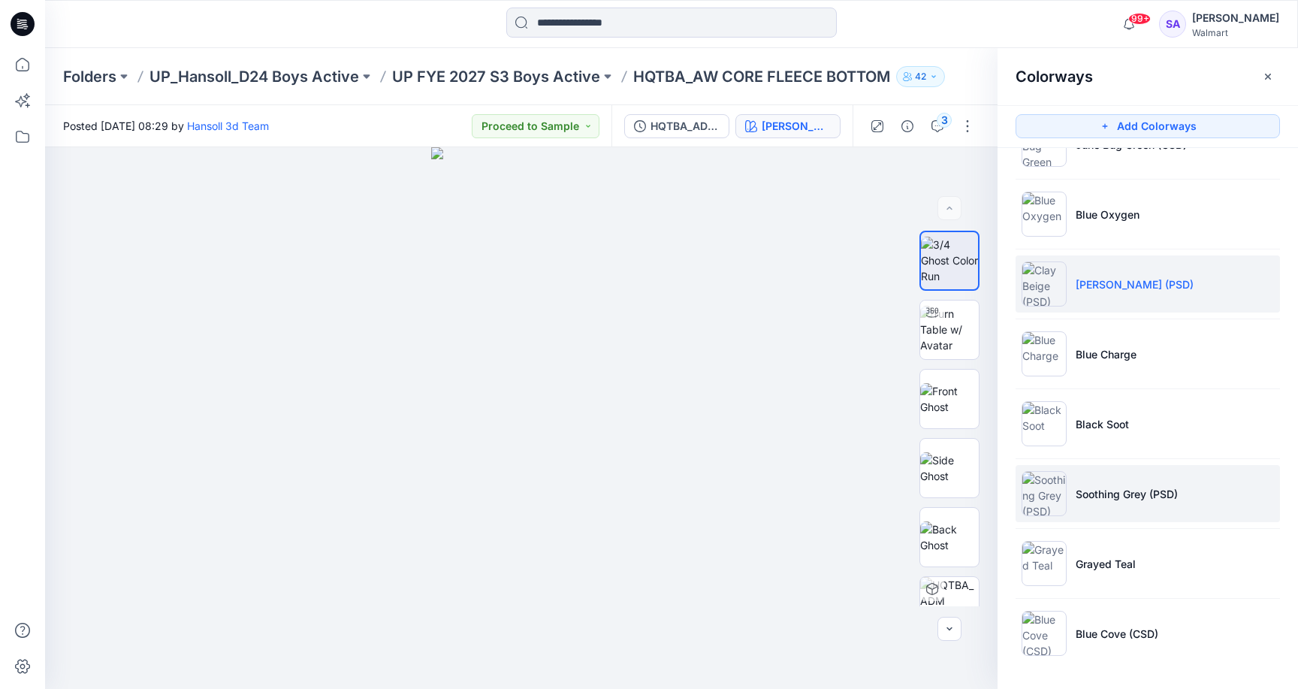
click at [1120, 495] on p "Soothing Grey (PSD)" at bounding box center [1127, 494] width 102 height 16
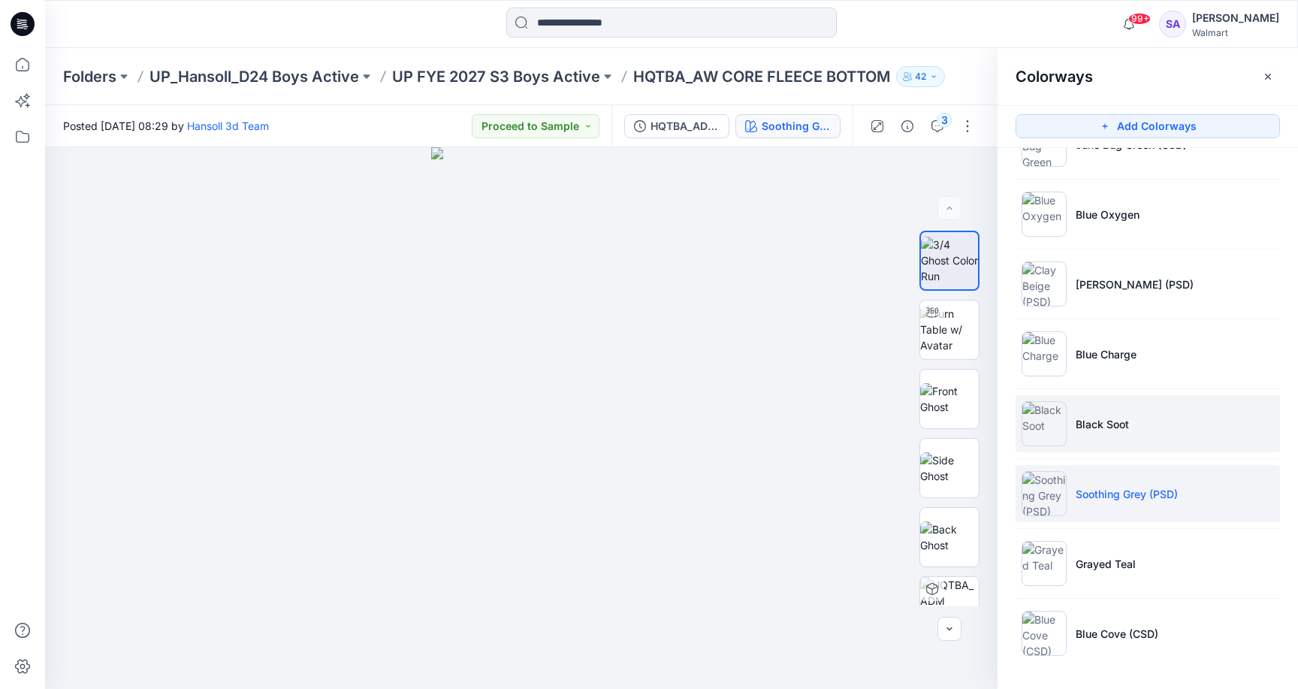
click at [1133, 439] on li "Black Soot" at bounding box center [1148, 423] width 264 height 57
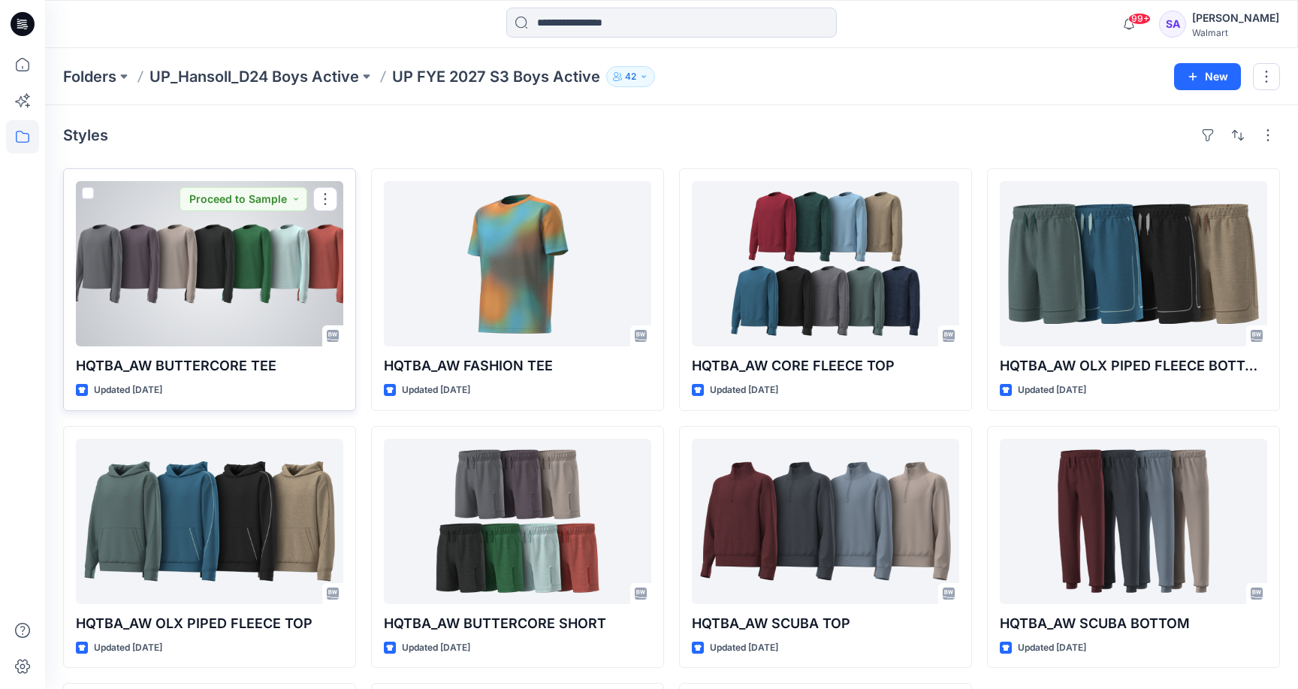
click at [237, 264] on div at bounding box center [209, 263] width 267 height 165
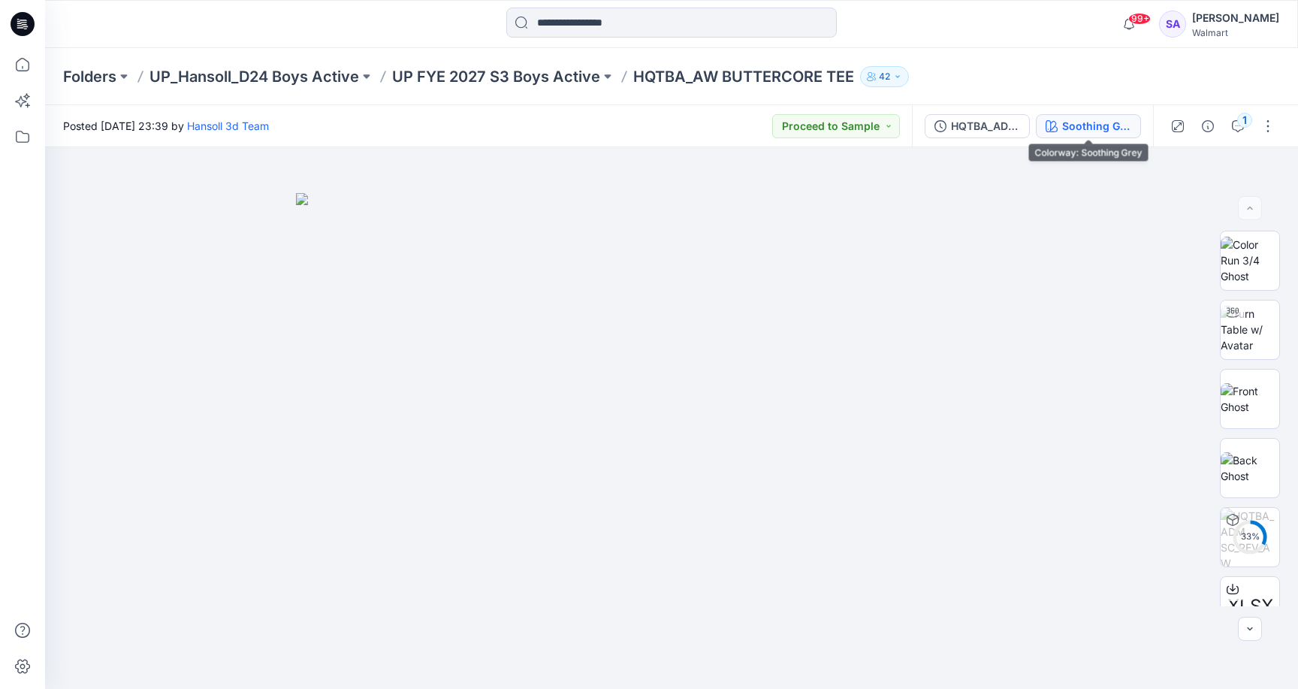
click at [1063, 128] on div "Soothing Grey" at bounding box center [1096, 126] width 69 height 17
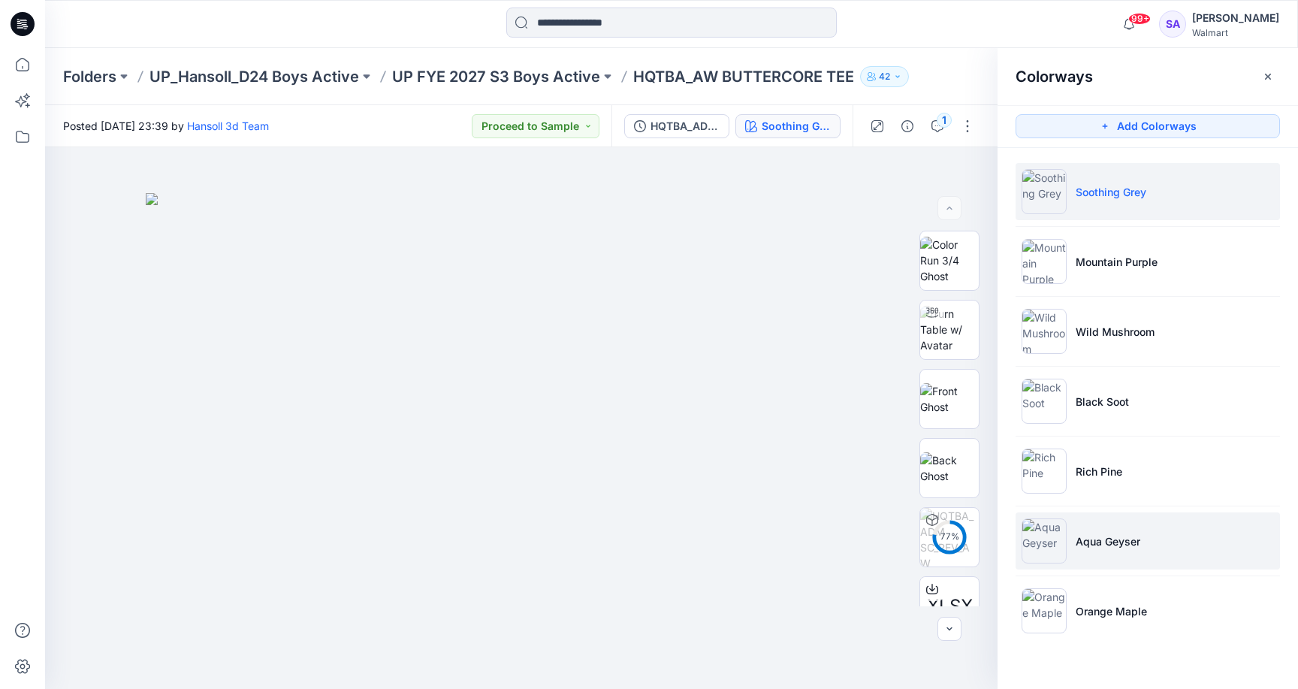
click at [1089, 539] on p "Aqua Geyser" at bounding box center [1108, 541] width 65 height 16
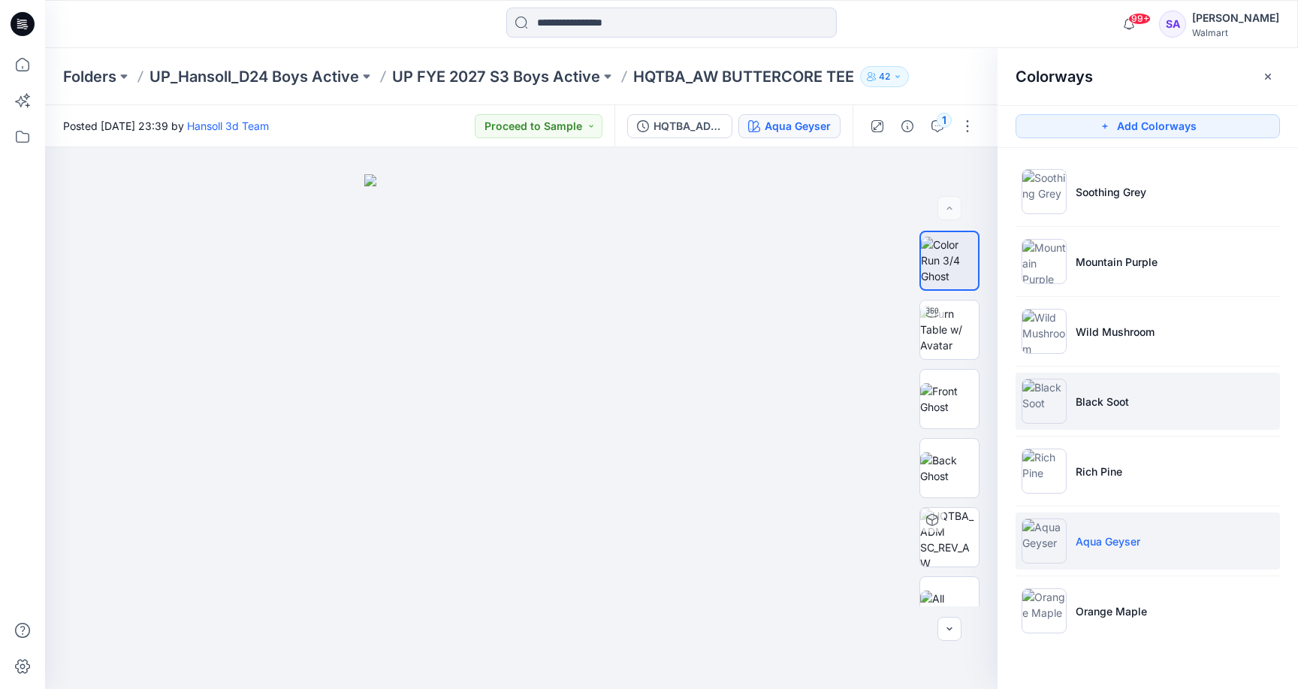
click at [1140, 401] on li "Black Soot" at bounding box center [1148, 401] width 264 height 57
